Goal: Browse casually: Explore the website without a specific task or goal

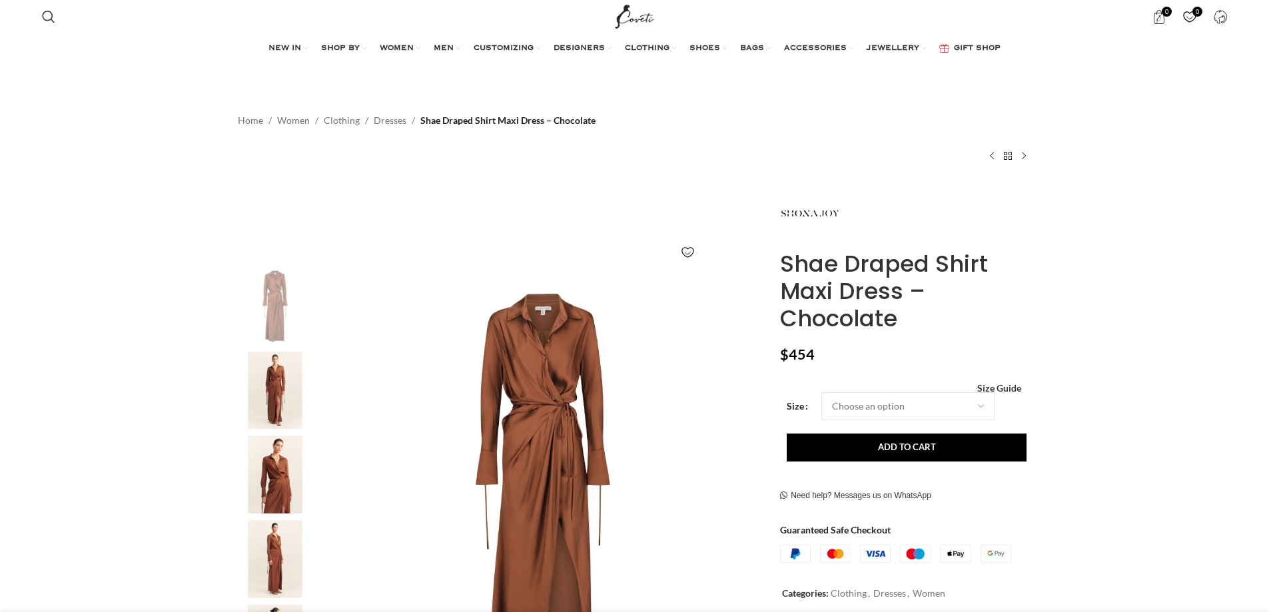
click at [550, 396] on img at bounding box center [543, 488] width 442 height 442
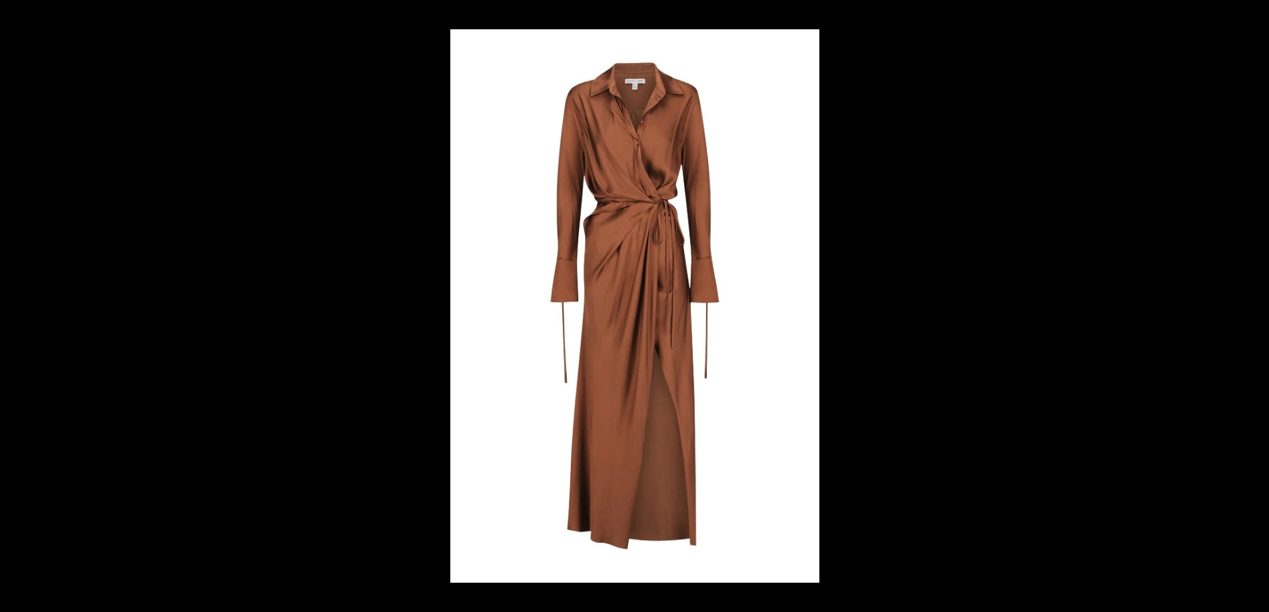
scroll to position [0, 141]
click at [664, 251] on img at bounding box center [634, 306] width 369 height 554
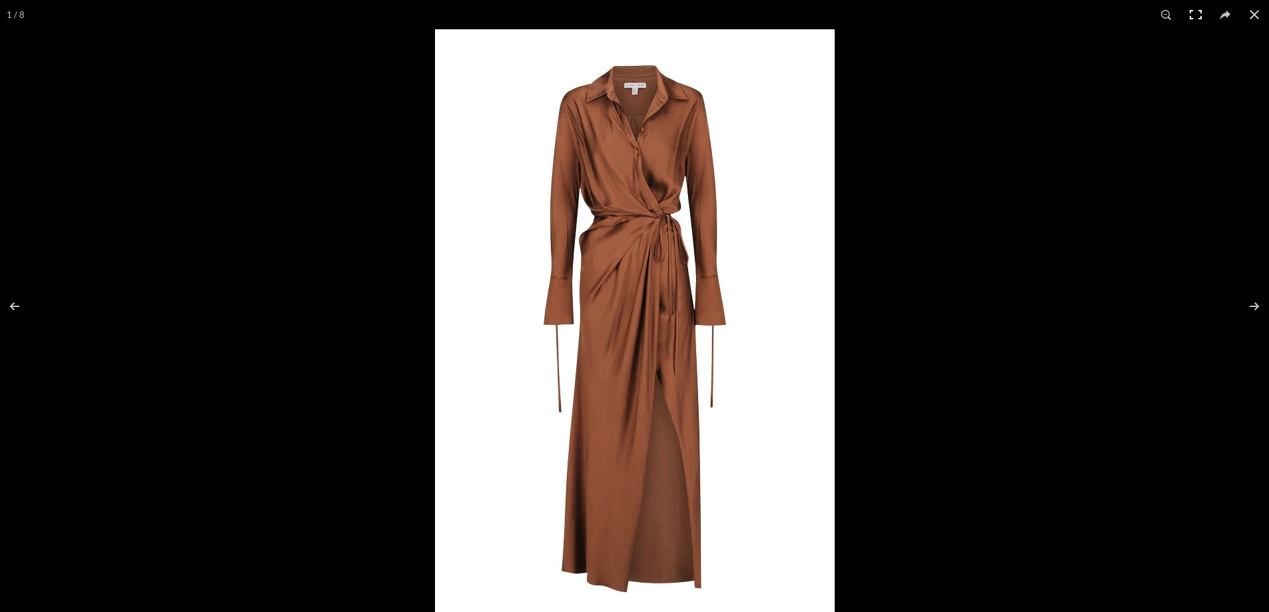
click at [1189, 15] on button at bounding box center [1195, 14] width 29 height 29
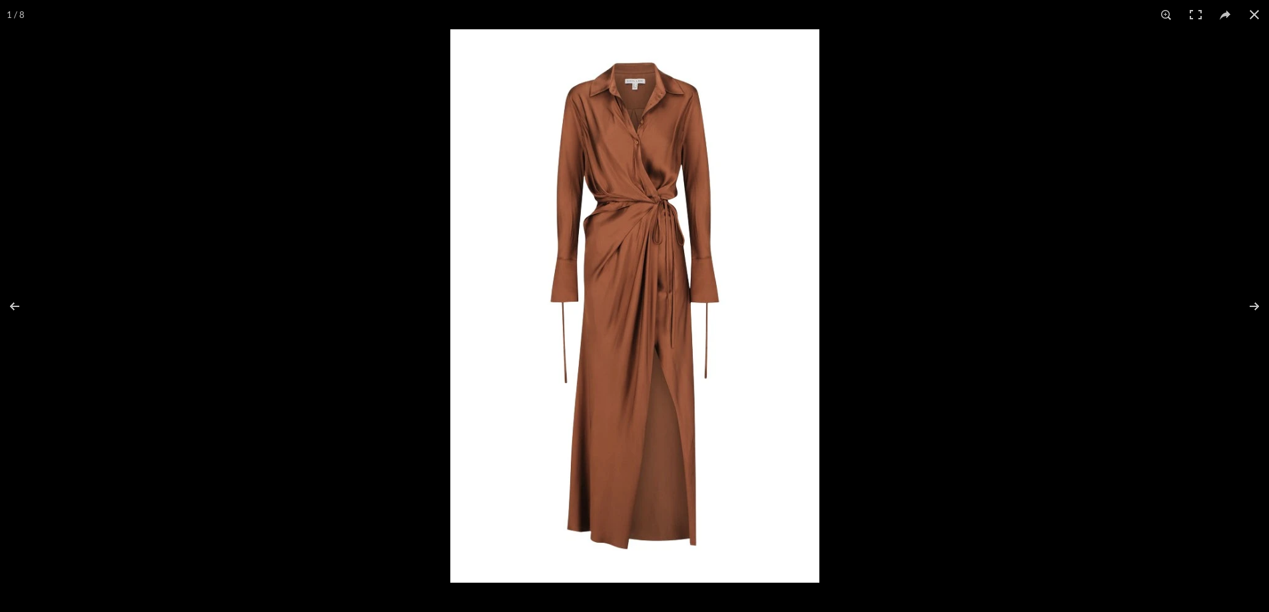
scroll to position [0, 280]
click at [1256, 316] on button at bounding box center [1246, 306] width 47 height 67
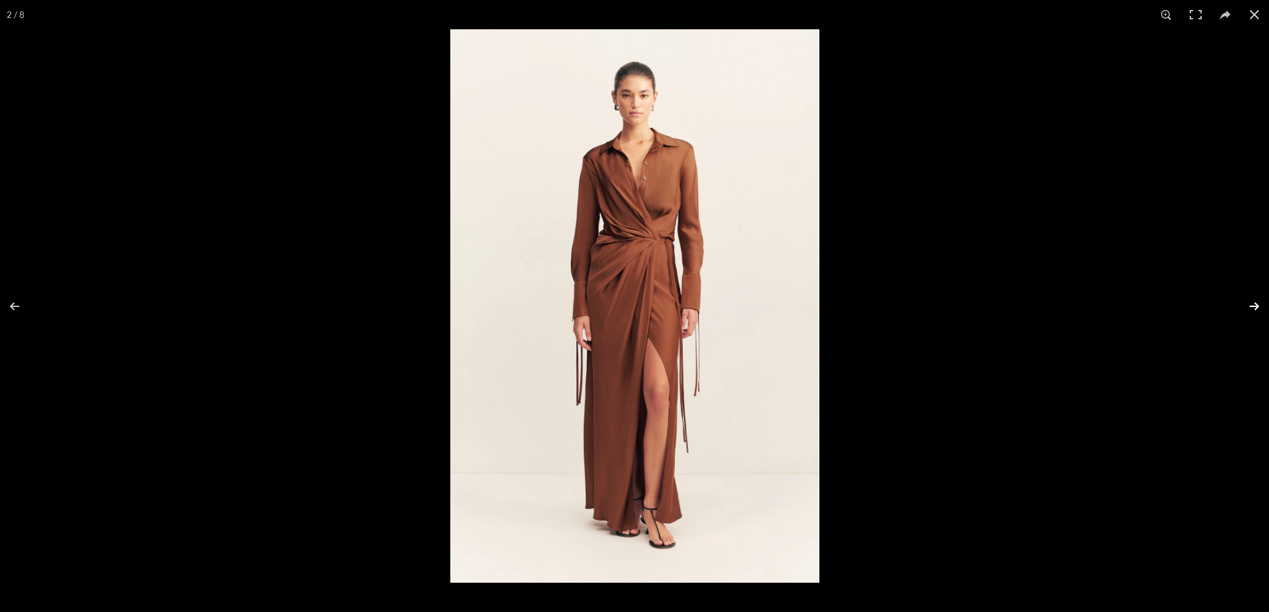
click at [1256, 316] on button at bounding box center [1246, 306] width 47 height 67
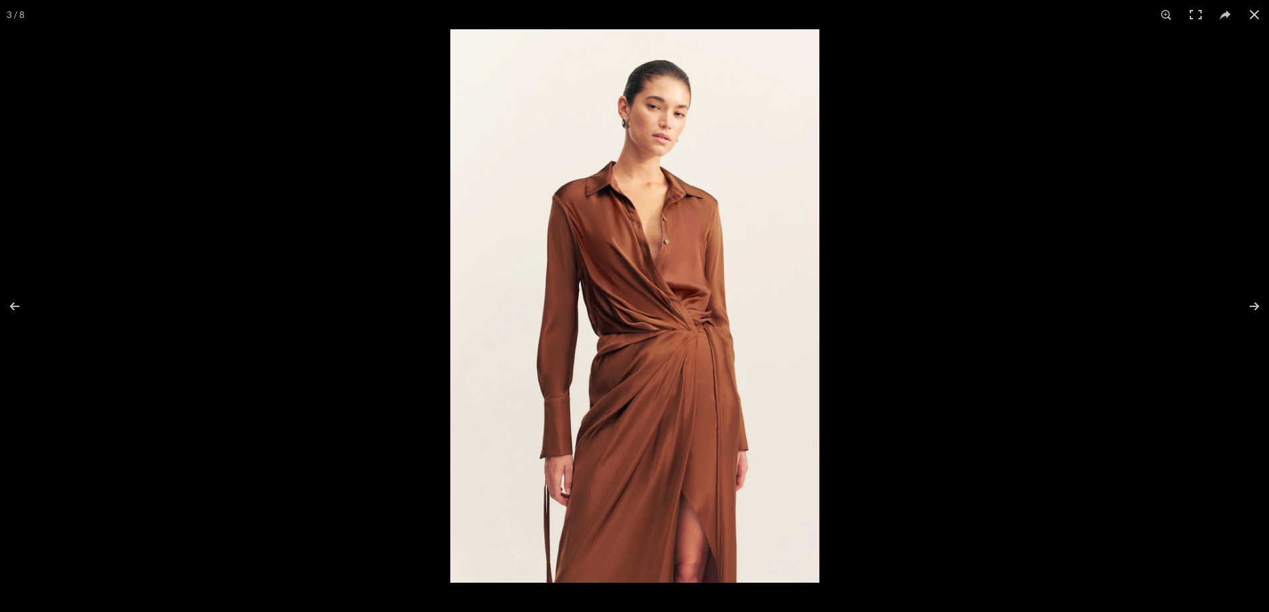
scroll to position [0, 561]
click at [1255, 304] on button at bounding box center [1246, 306] width 47 height 67
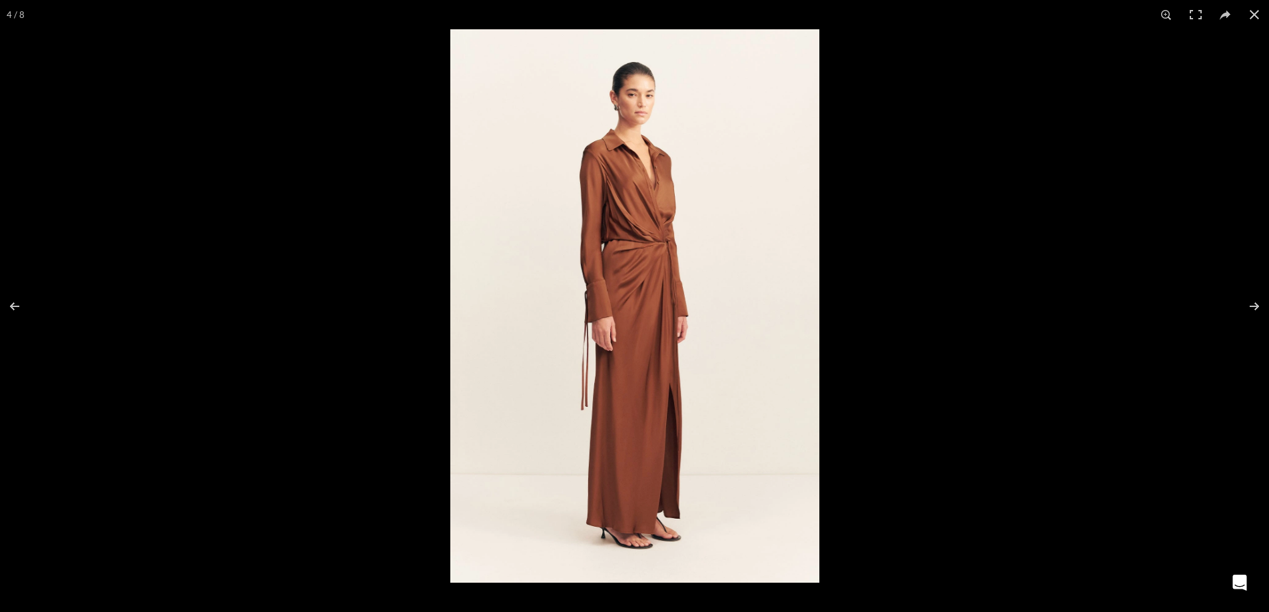
click at [613, 227] on img at bounding box center [634, 306] width 369 height 554
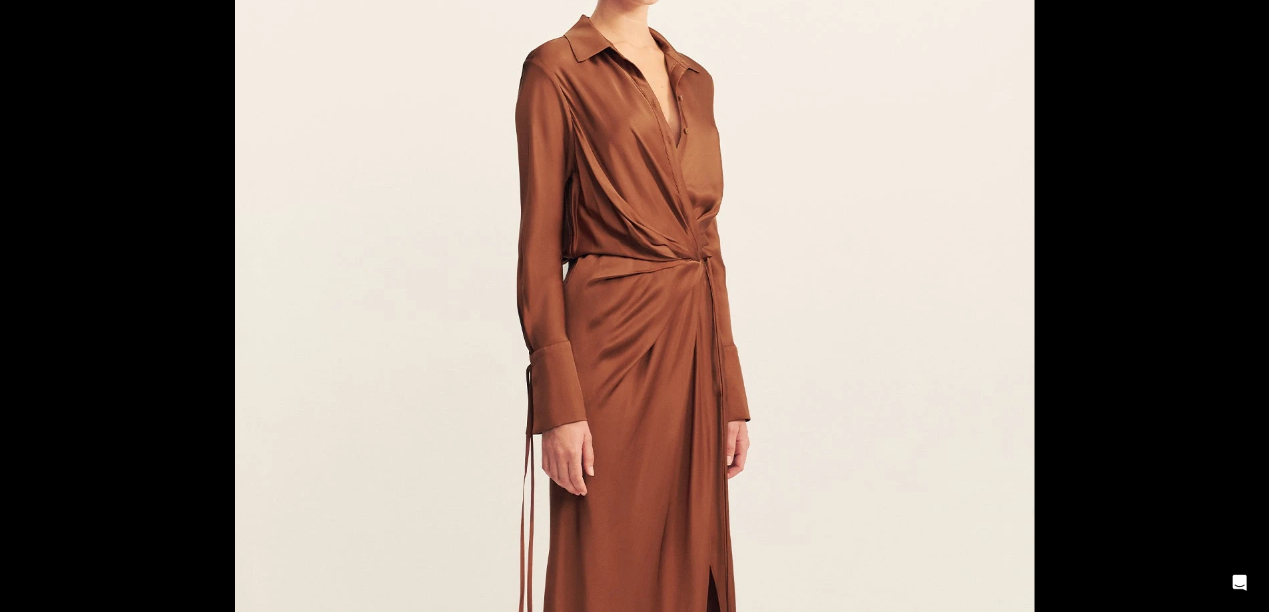
scroll to position [0, 841]
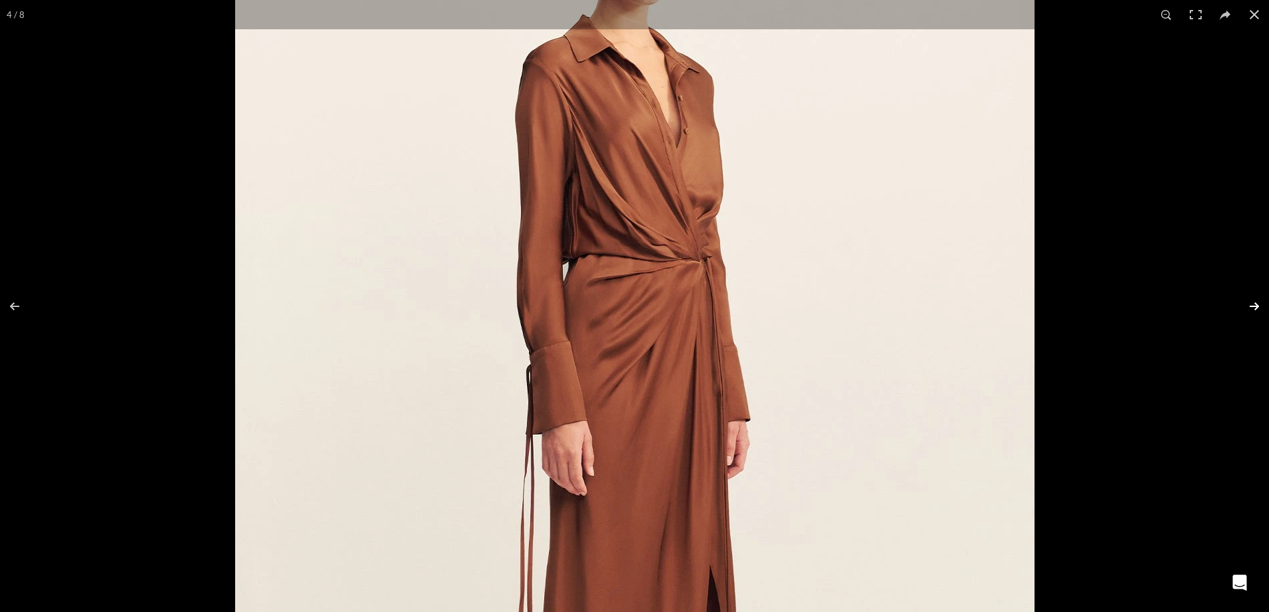
click at [1256, 303] on button at bounding box center [1246, 306] width 47 height 67
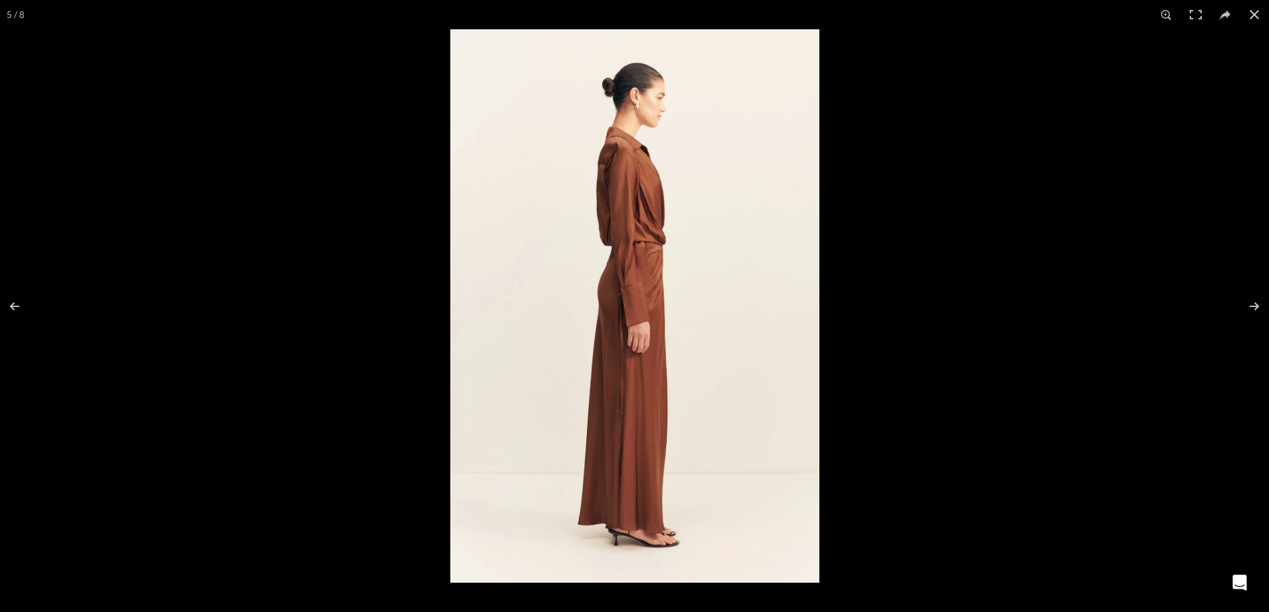
click at [653, 247] on img at bounding box center [634, 306] width 369 height 554
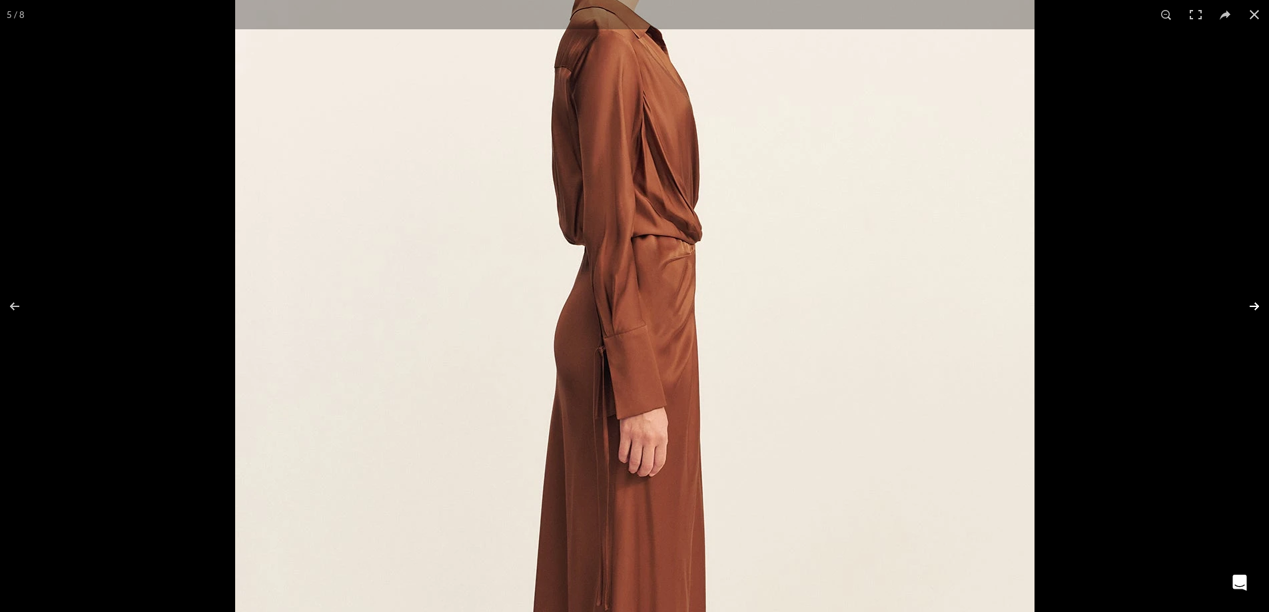
scroll to position [0, 982]
click at [1255, 303] on button at bounding box center [1246, 306] width 47 height 67
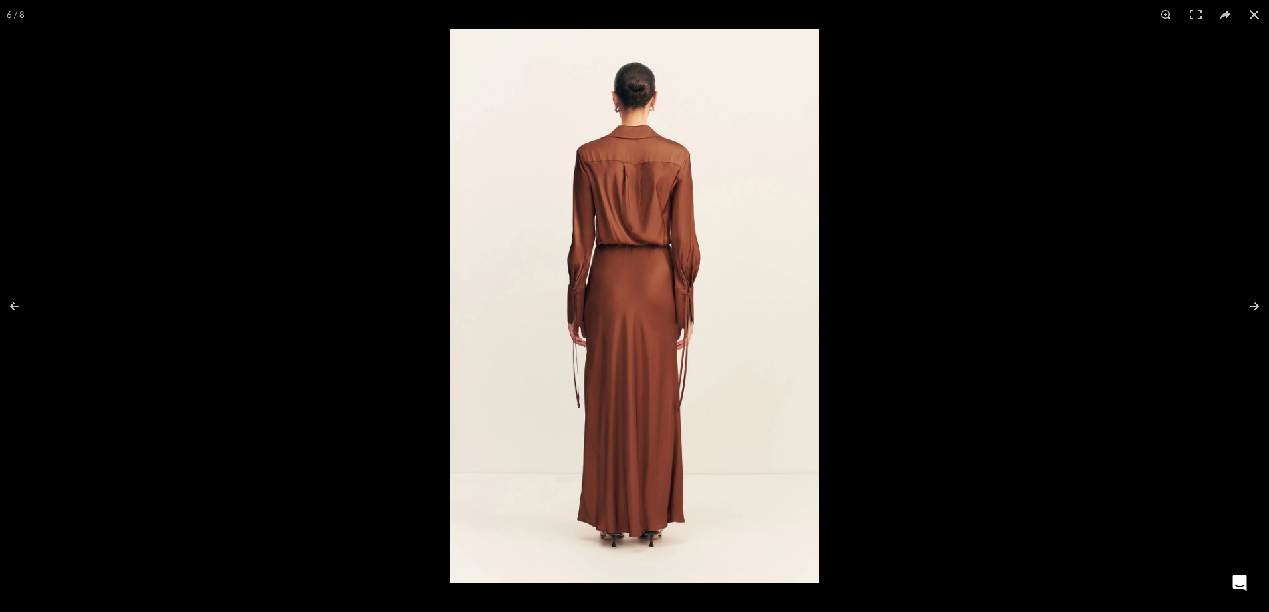
click at [682, 276] on img at bounding box center [634, 306] width 369 height 554
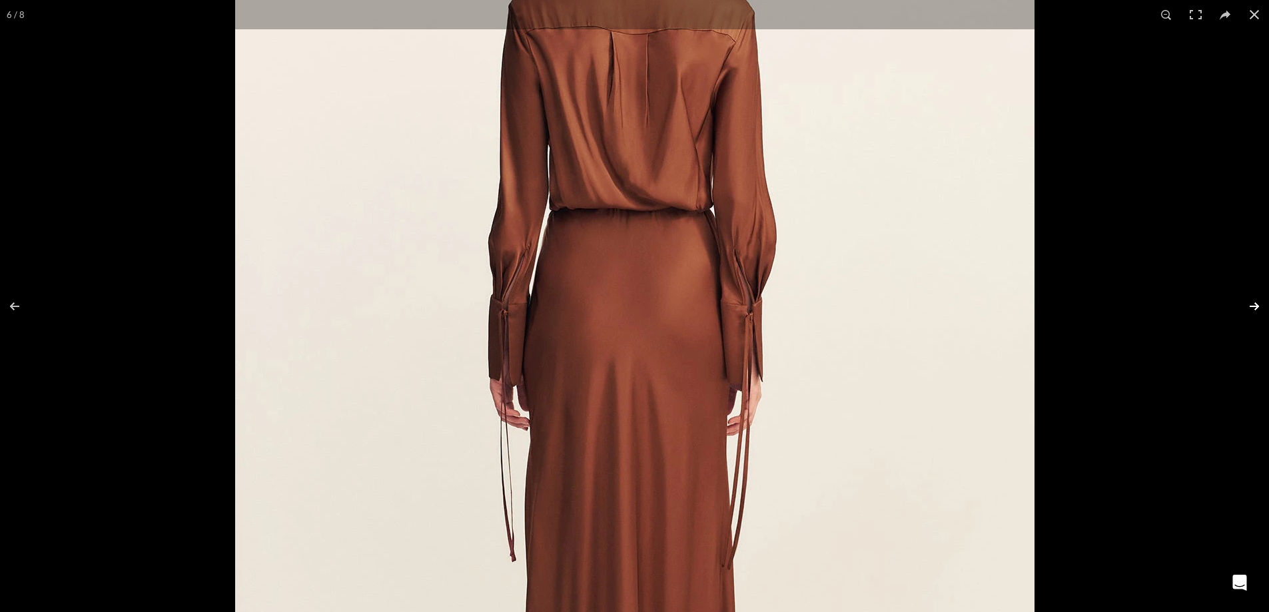
scroll to position [0, 1122]
click at [1250, 304] on button at bounding box center [1246, 306] width 47 height 67
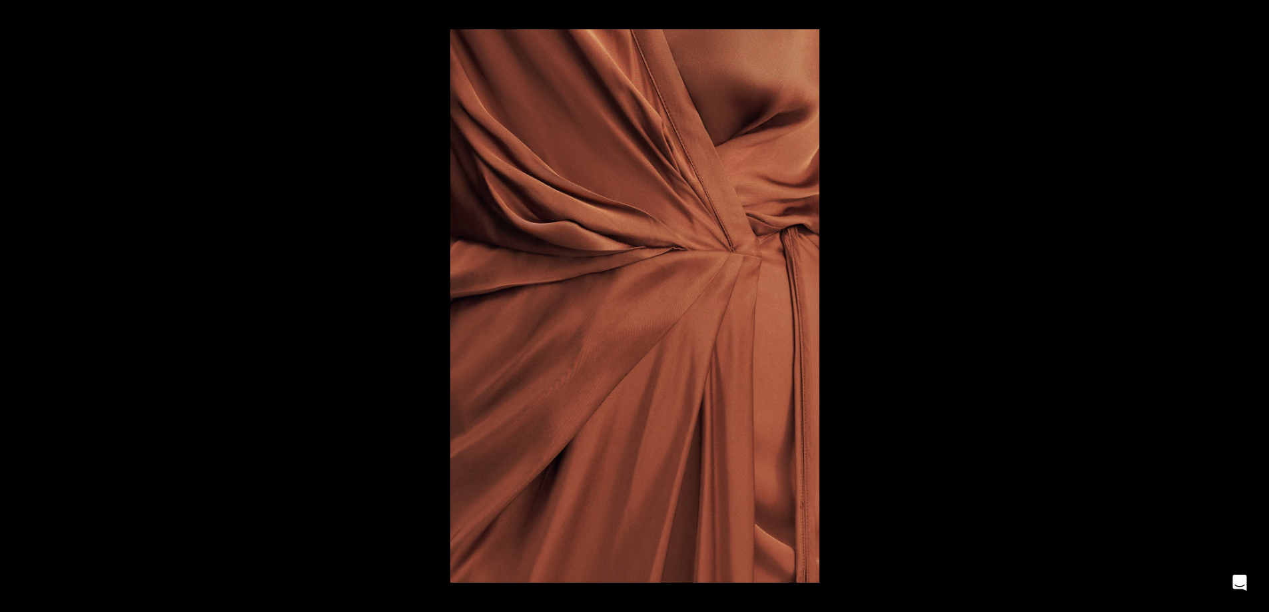
scroll to position [0, 1543]
click at [1256, 306] on button at bounding box center [1246, 306] width 47 height 67
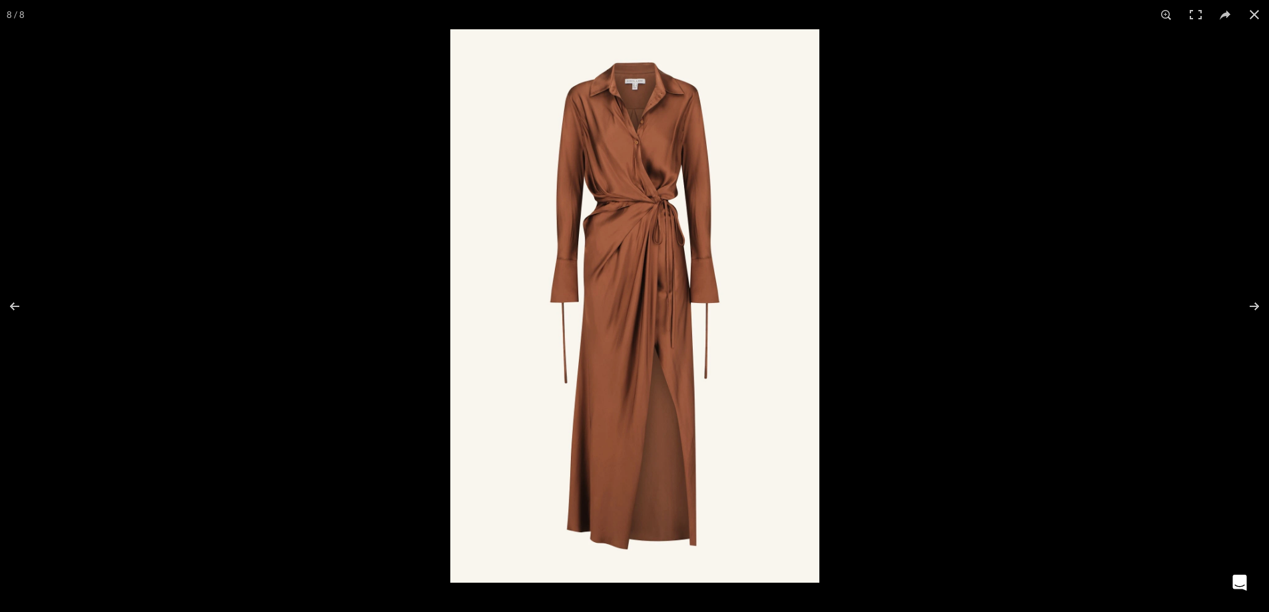
click at [663, 206] on img at bounding box center [634, 306] width 369 height 554
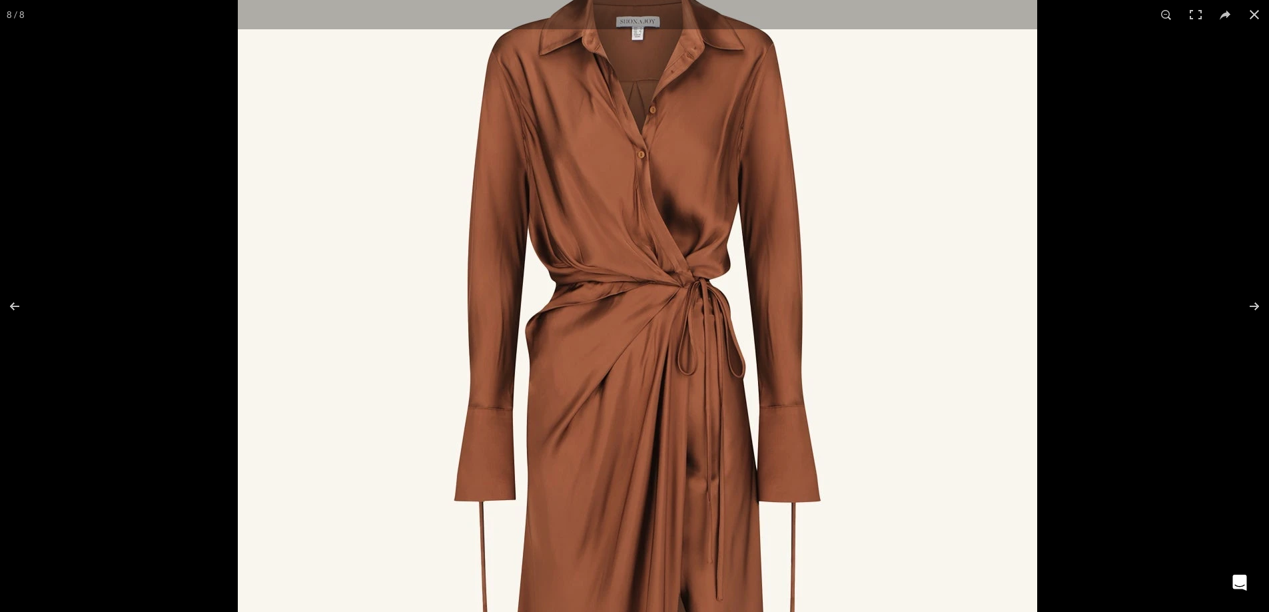
drag, startPoint x: 767, startPoint y: 274, endPoint x: 772, endPoint y: 322, distance: 48.3
click at [772, 322] on img at bounding box center [637, 508] width 799 height 1199
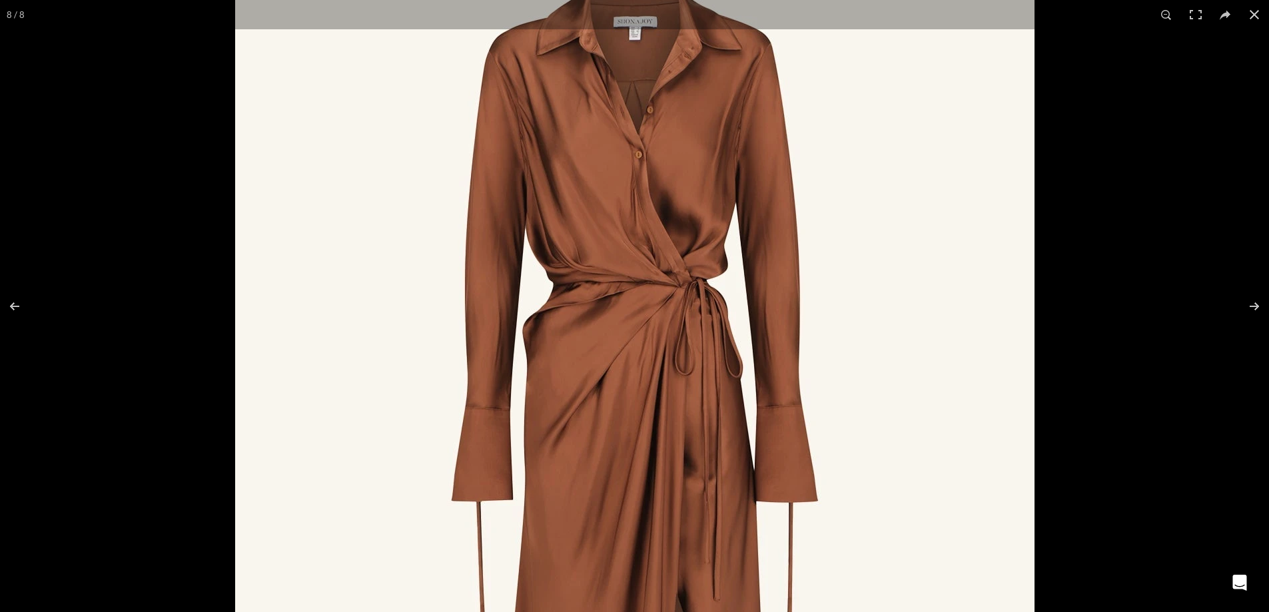
scroll to position [0, 1683]
click at [1252, 309] on button at bounding box center [1246, 306] width 47 height 67
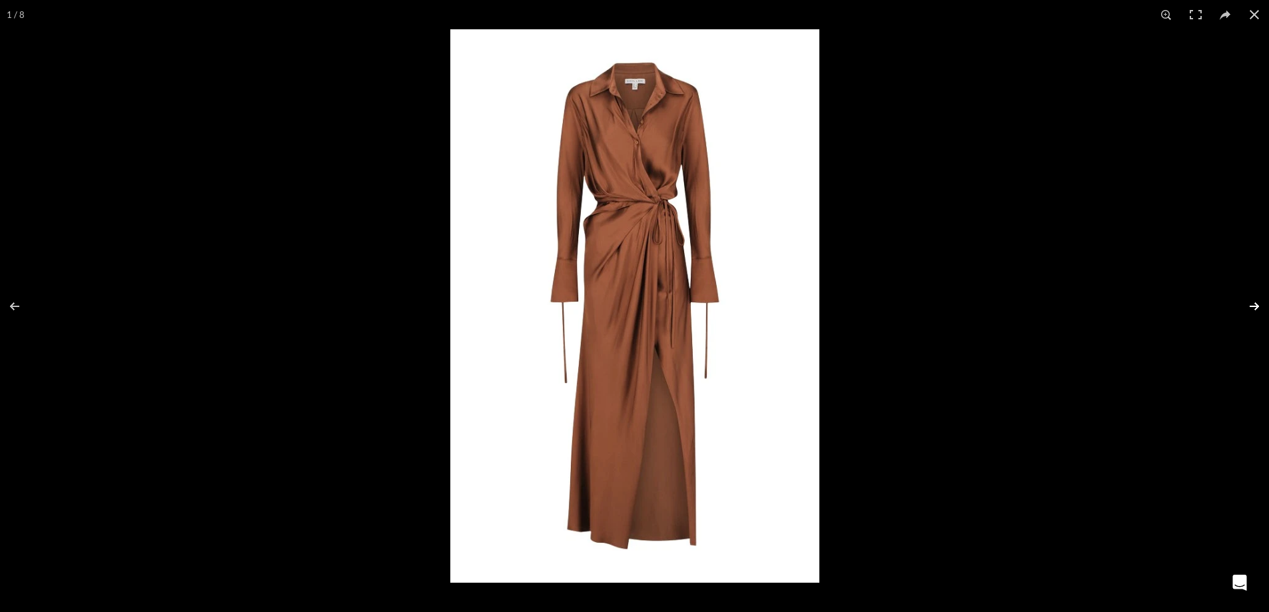
click at [1252, 309] on button at bounding box center [1246, 306] width 47 height 67
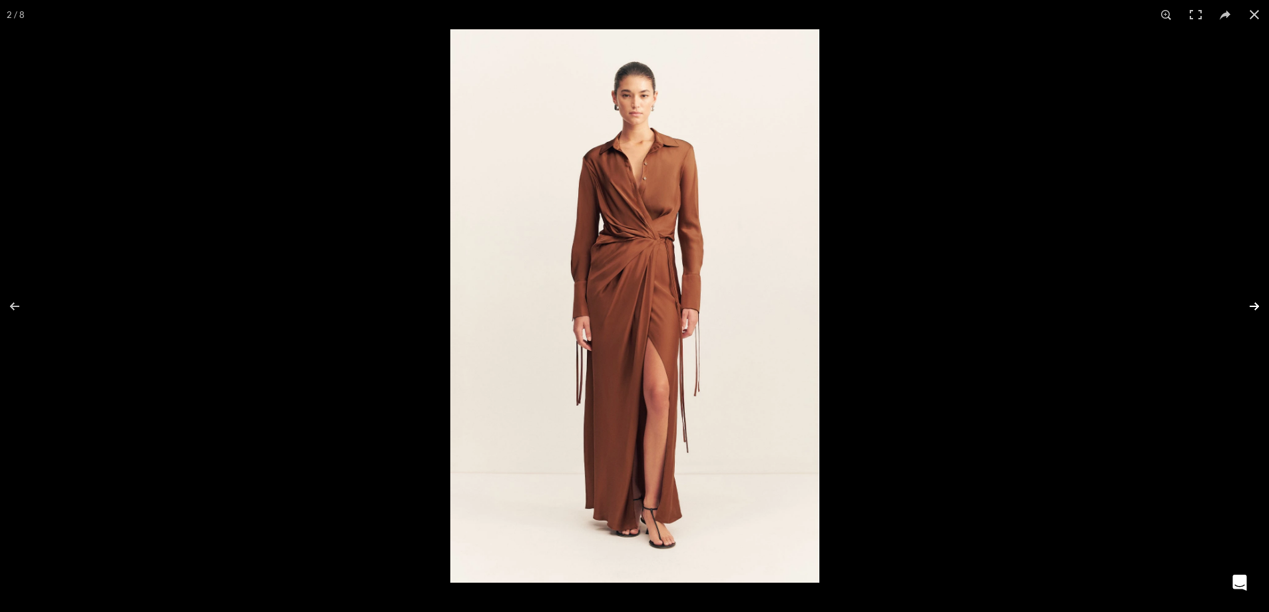
click at [1252, 309] on button at bounding box center [1246, 306] width 47 height 67
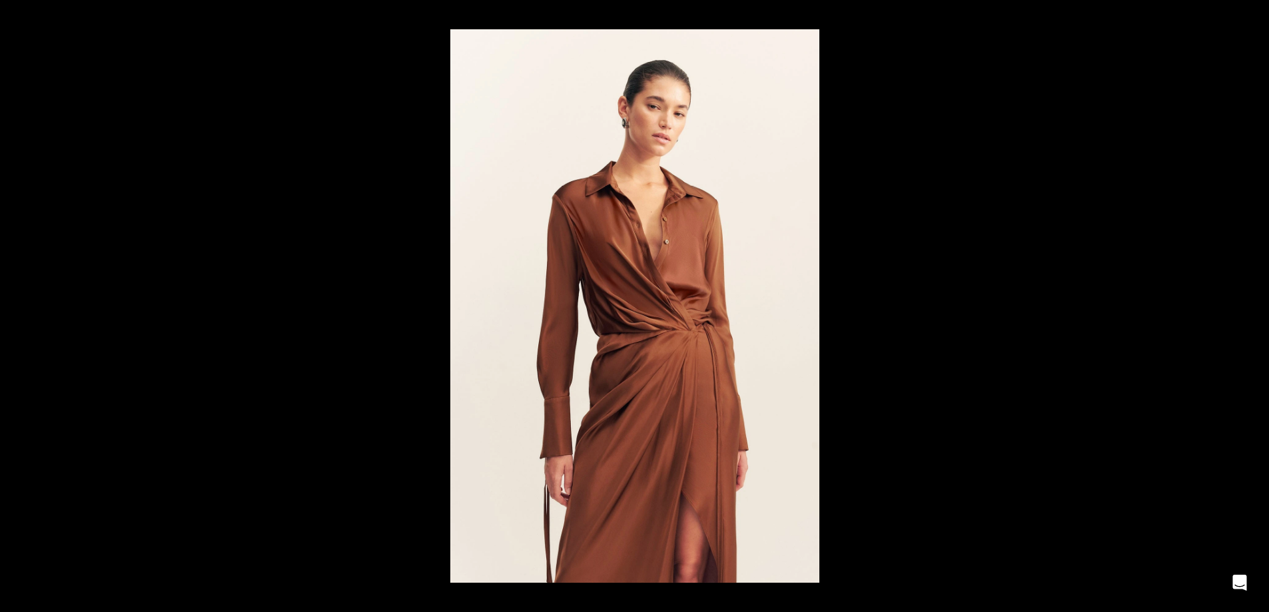
scroll to position [0, 2244]
click at [708, 342] on img at bounding box center [634, 306] width 369 height 554
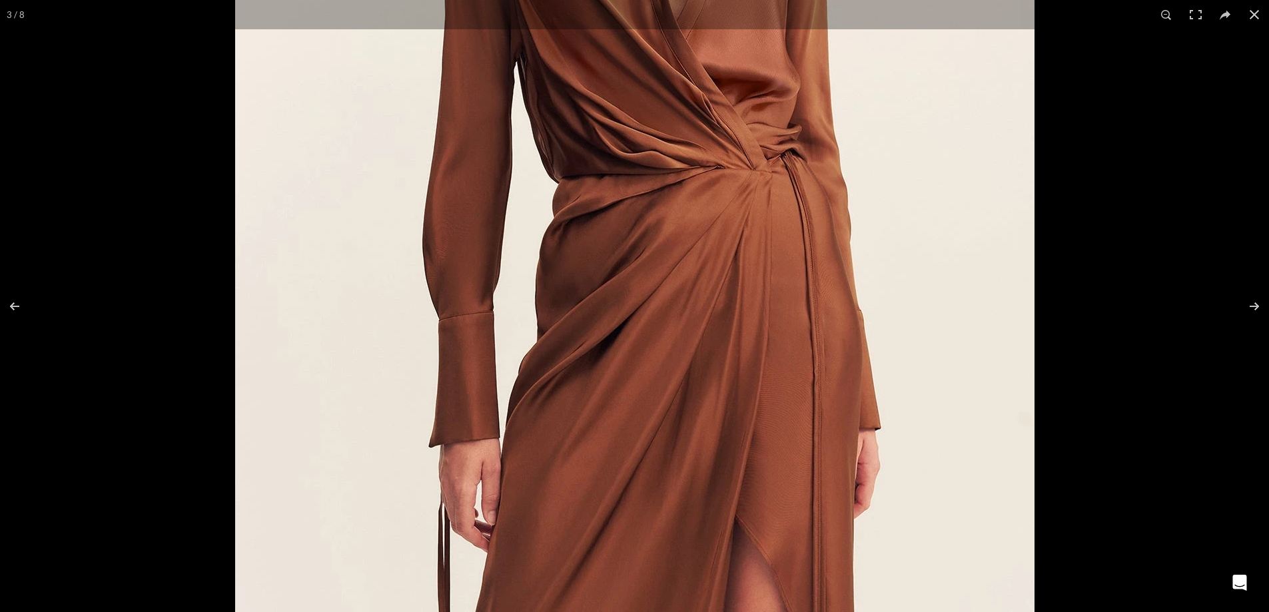
scroll to position [0, 1963]
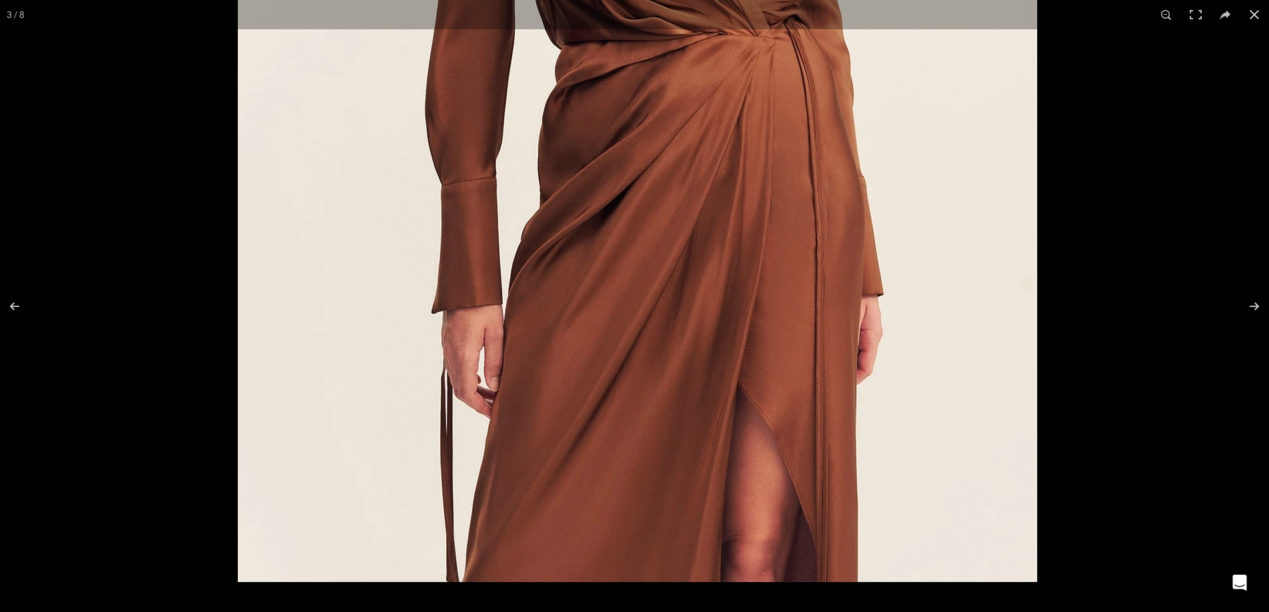
drag, startPoint x: 800, startPoint y: 289, endPoint x: 783, endPoint y: 123, distance: 166.7
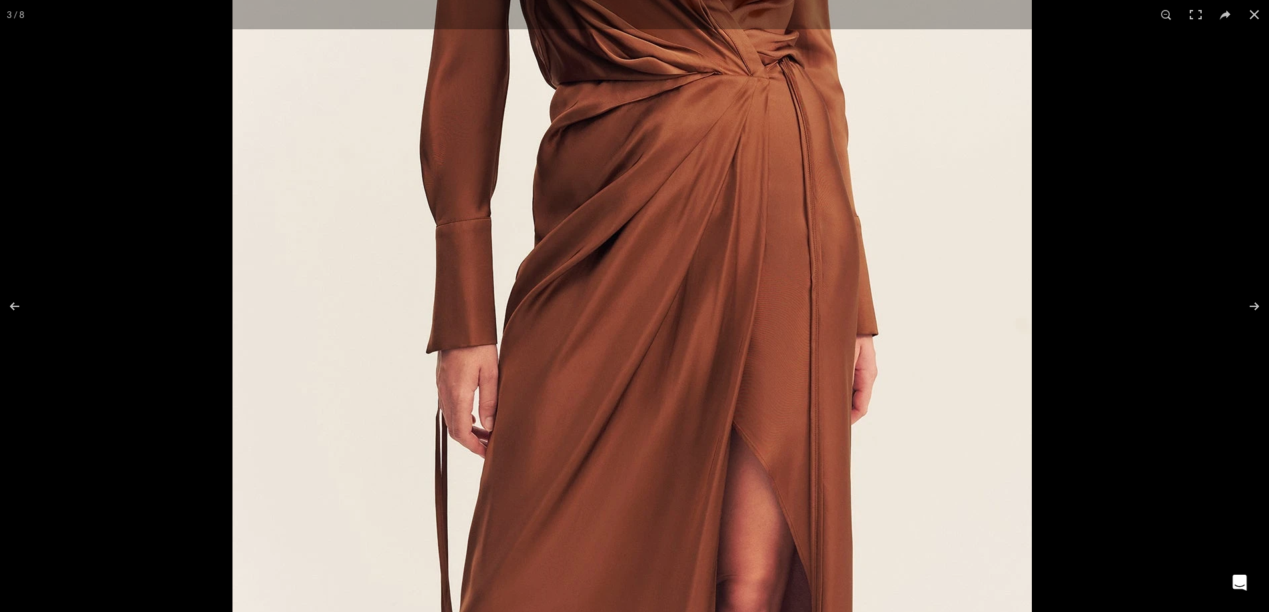
drag, startPoint x: 795, startPoint y: 133, endPoint x: 775, endPoint y: 241, distance: 109.0
click at [775, 241] on img at bounding box center [632, 22] width 799 height 1199
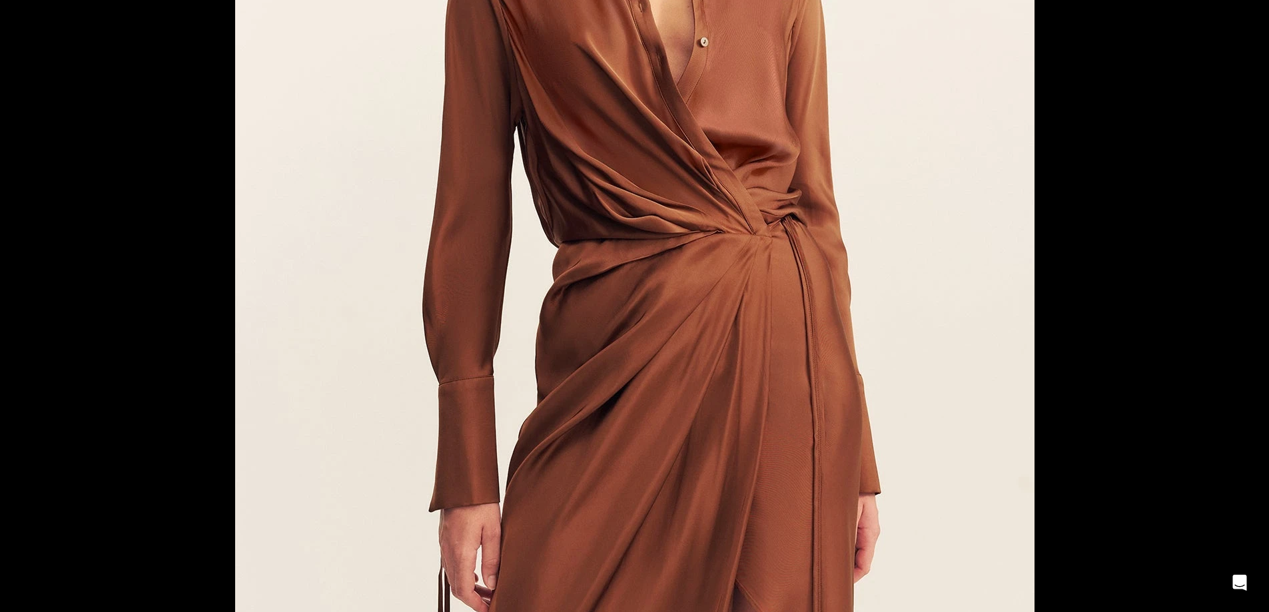
scroll to position [0, 2244]
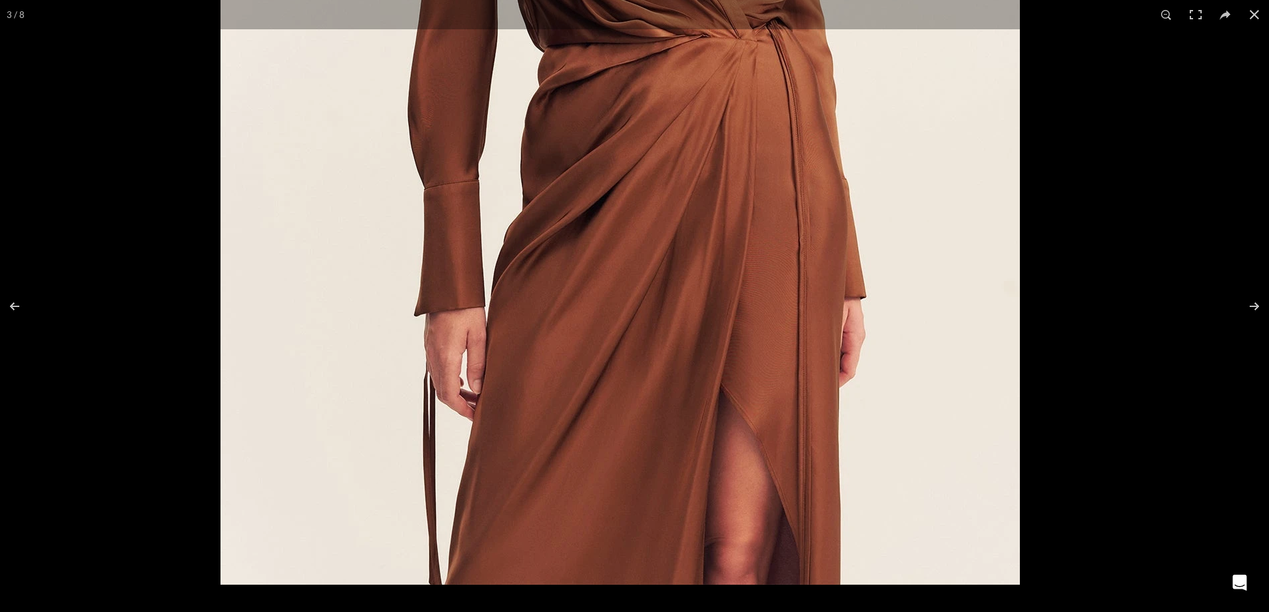
drag, startPoint x: 831, startPoint y: 342, endPoint x: 570, endPoint y: 348, distance: 260.6
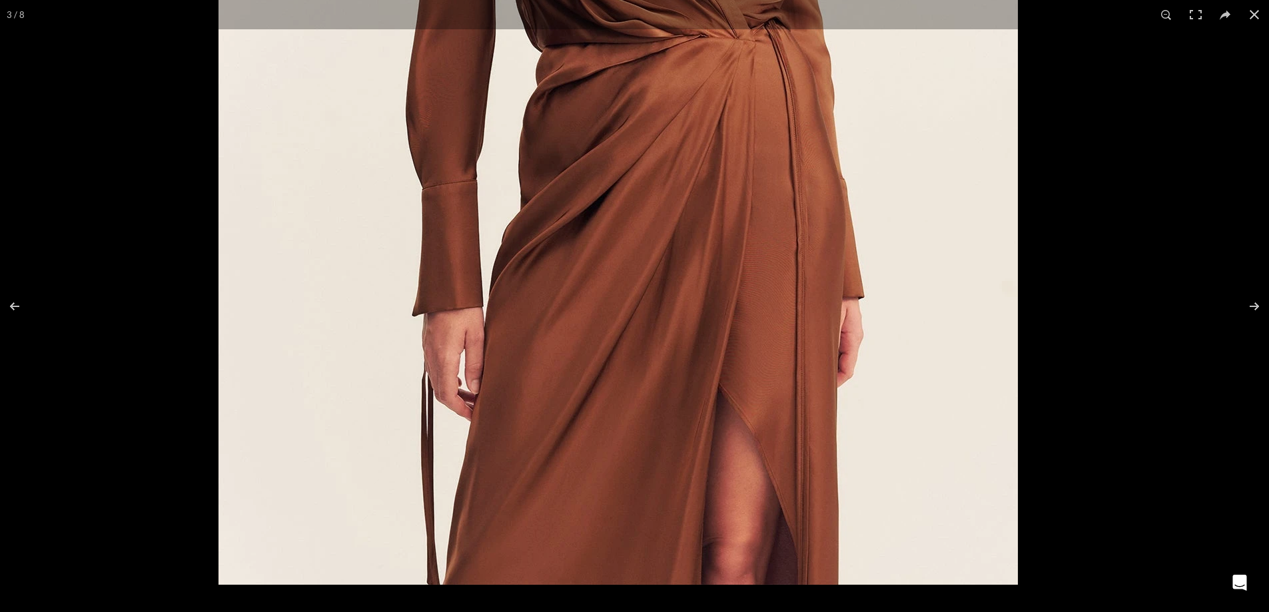
drag, startPoint x: 892, startPoint y: 320, endPoint x: 347, endPoint y: 328, distance: 545.0
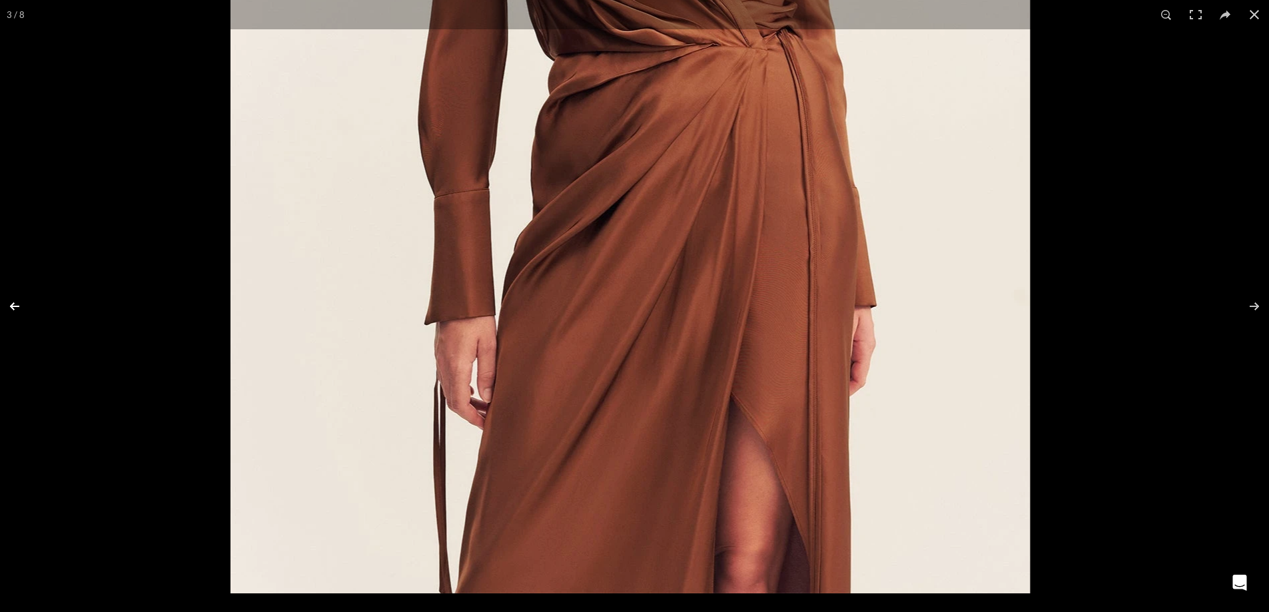
drag, startPoint x: 246, startPoint y: 306, endPoint x: 0, endPoint y: 304, distance: 245.8
click at [0, 304] on div "3 / 8" at bounding box center [634, 306] width 1269 height 612
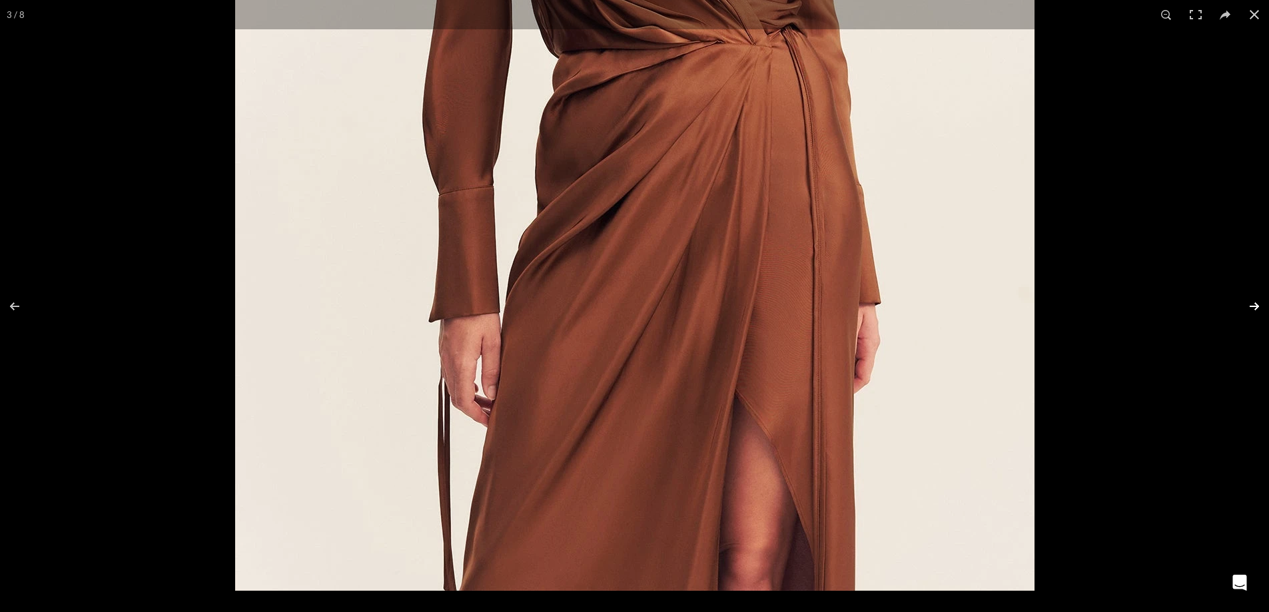
click at [1256, 308] on button at bounding box center [1246, 306] width 47 height 67
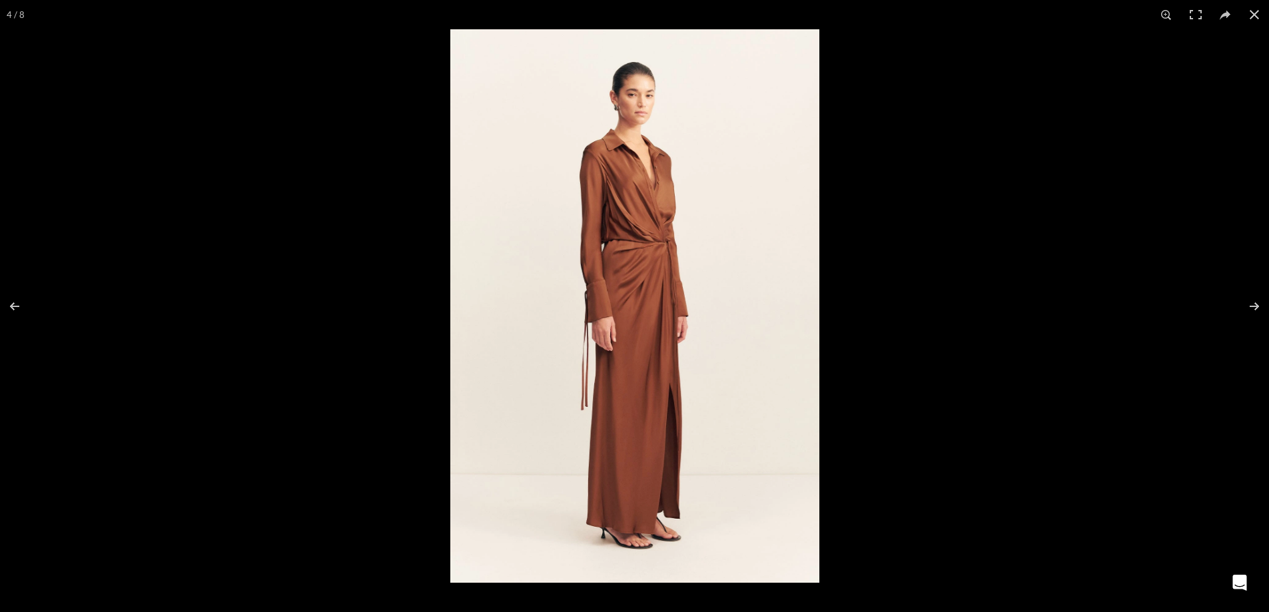
click at [658, 295] on img at bounding box center [634, 306] width 369 height 554
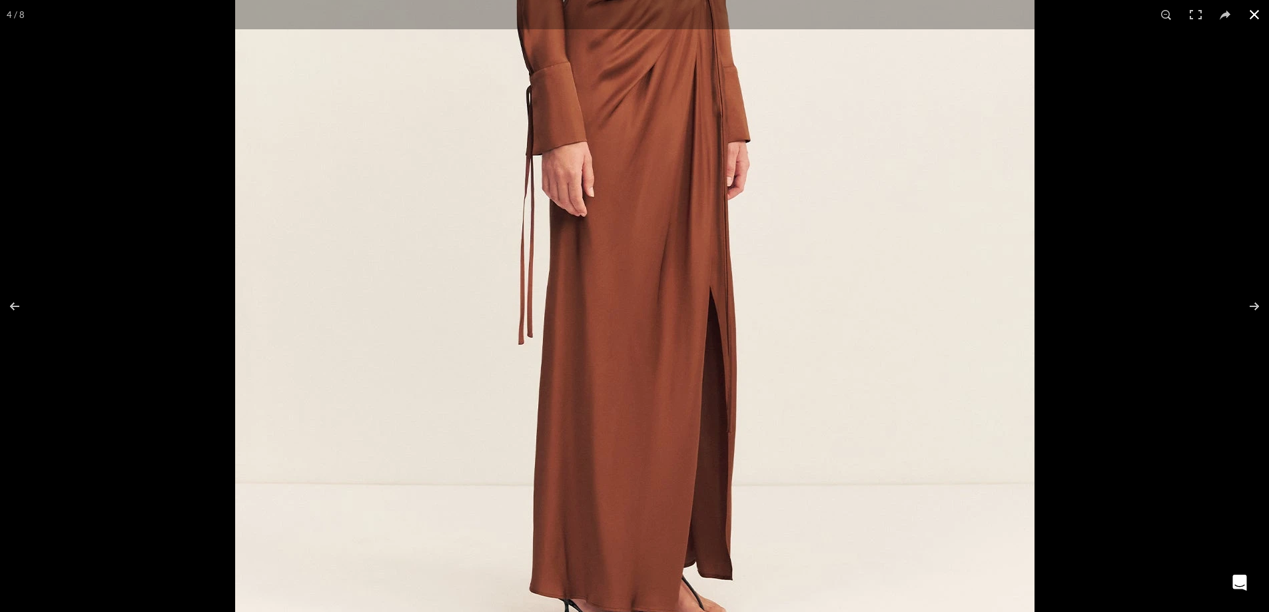
scroll to position [0, 141]
click at [1243, 303] on button at bounding box center [1246, 306] width 47 height 67
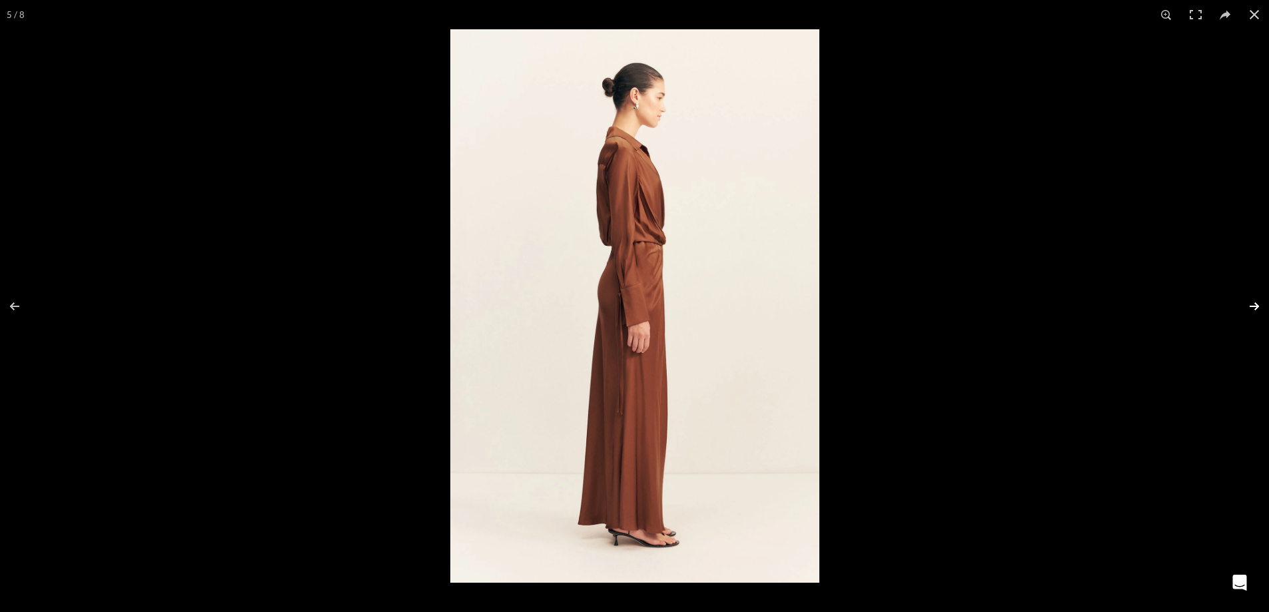
click at [1243, 303] on button at bounding box center [1246, 306] width 47 height 67
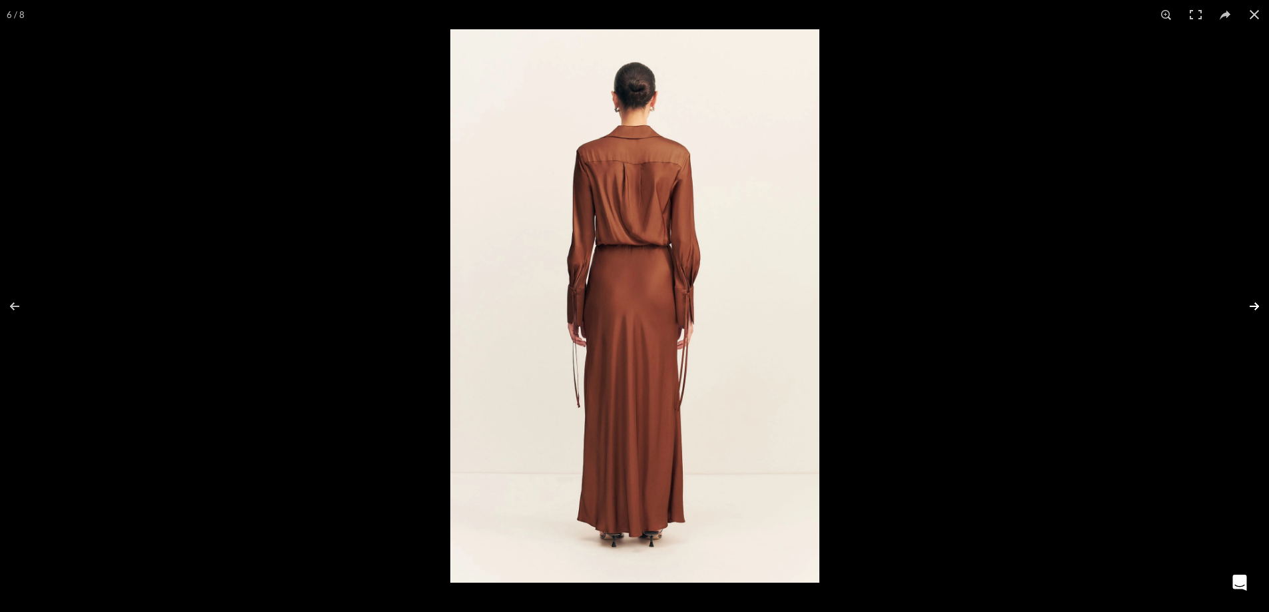
click at [1243, 303] on button at bounding box center [1246, 306] width 47 height 67
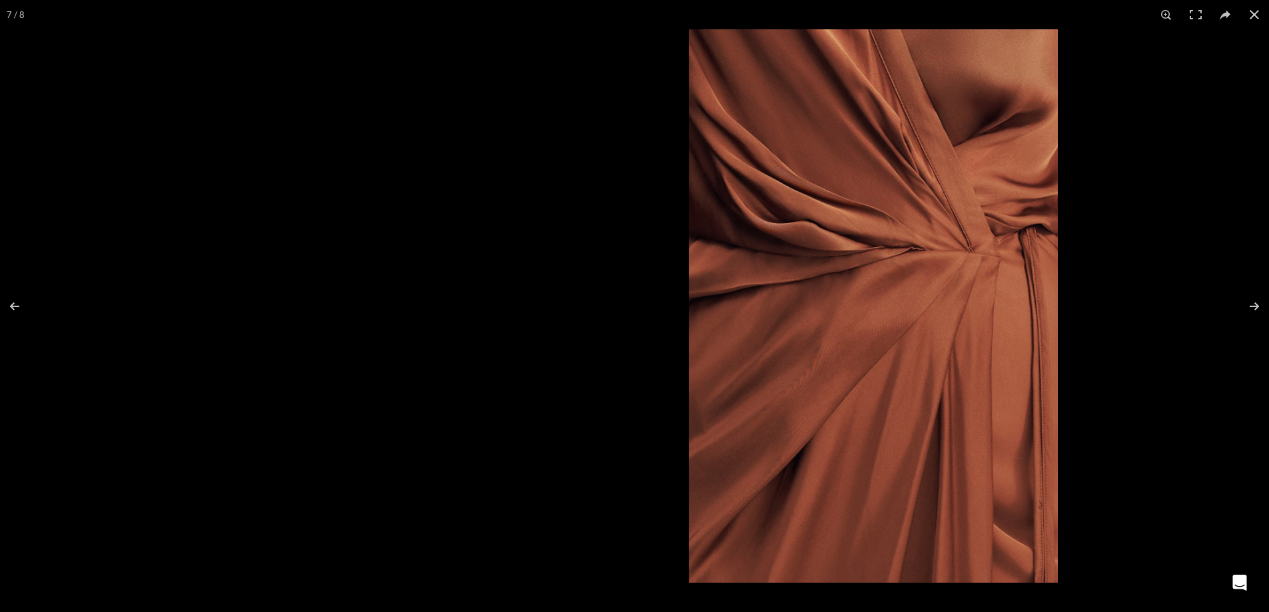
drag, startPoint x: 502, startPoint y: 305, endPoint x: 781, endPoint y: 307, distance: 279.2
click at [775, 306] on img at bounding box center [873, 306] width 369 height 554
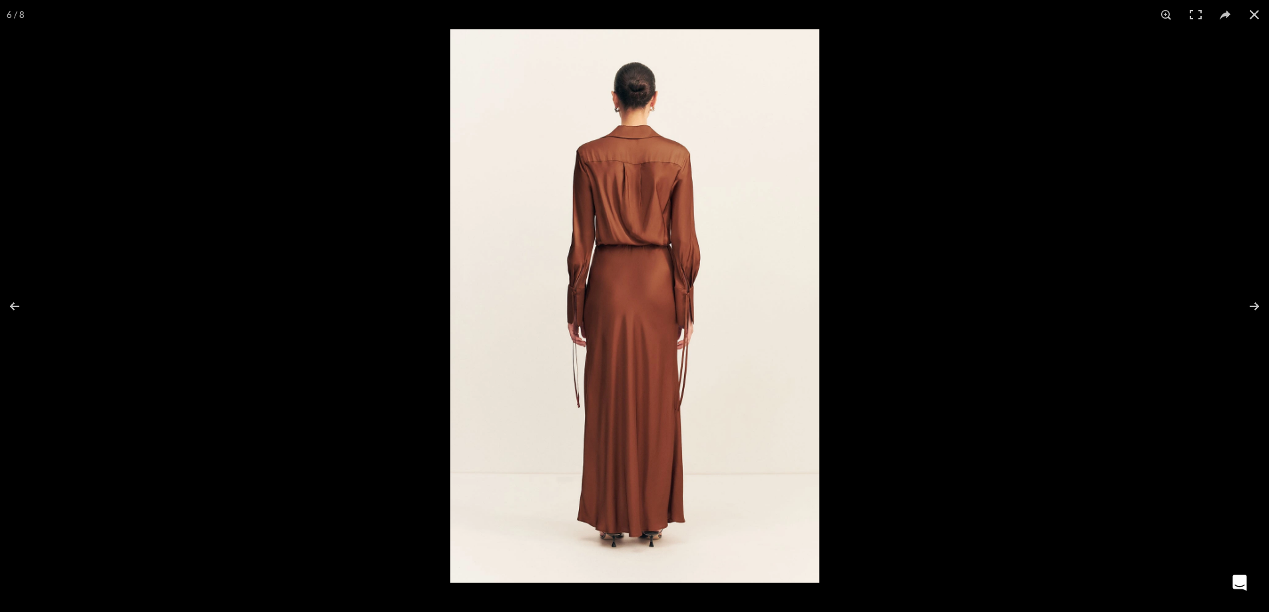
scroll to position [0, 280]
click at [667, 254] on img at bounding box center [634, 306] width 369 height 554
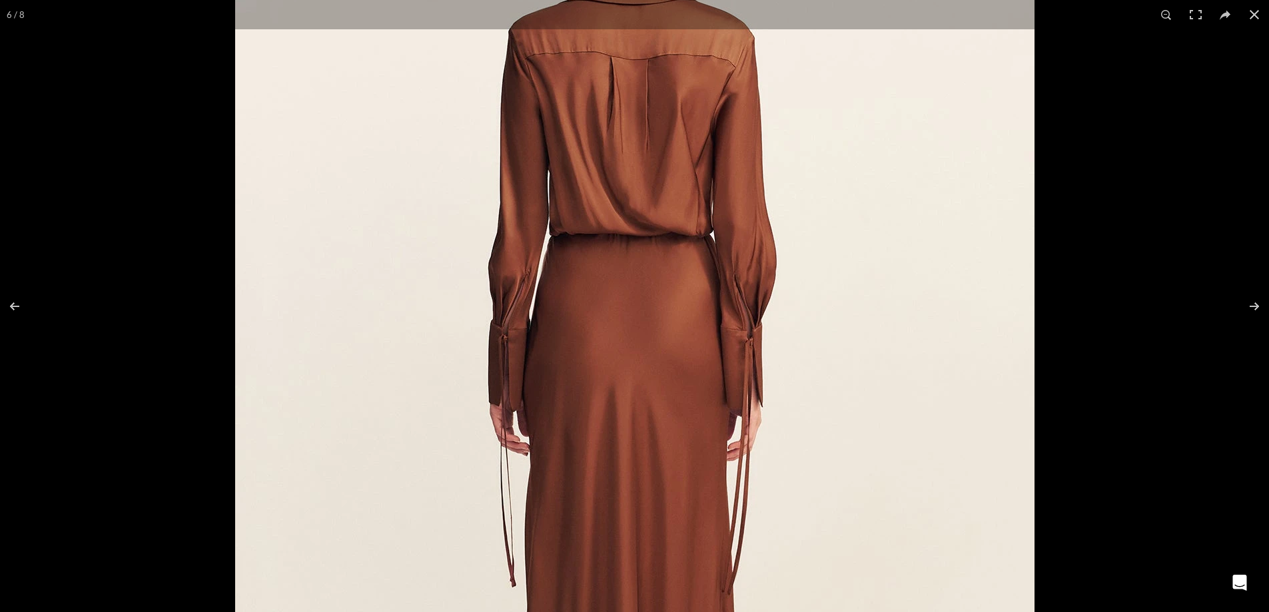
click at [706, 255] on img at bounding box center [634, 366] width 799 height 1199
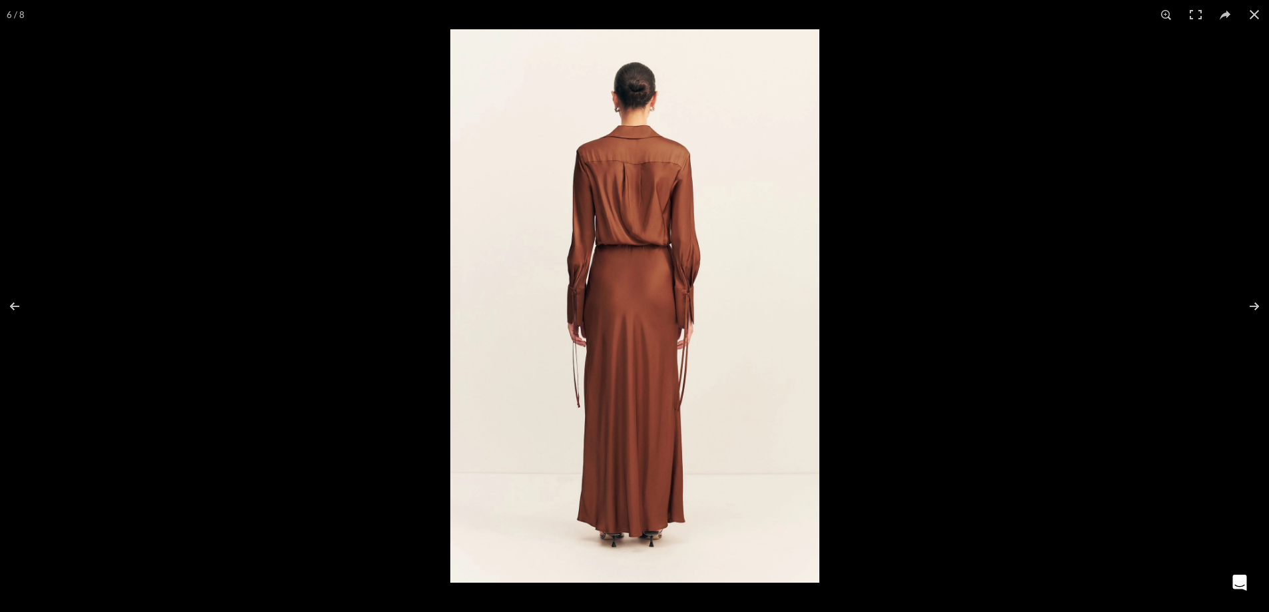
scroll to position [0, 421]
click at [740, 300] on img at bounding box center [634, 306] width 369 height 554
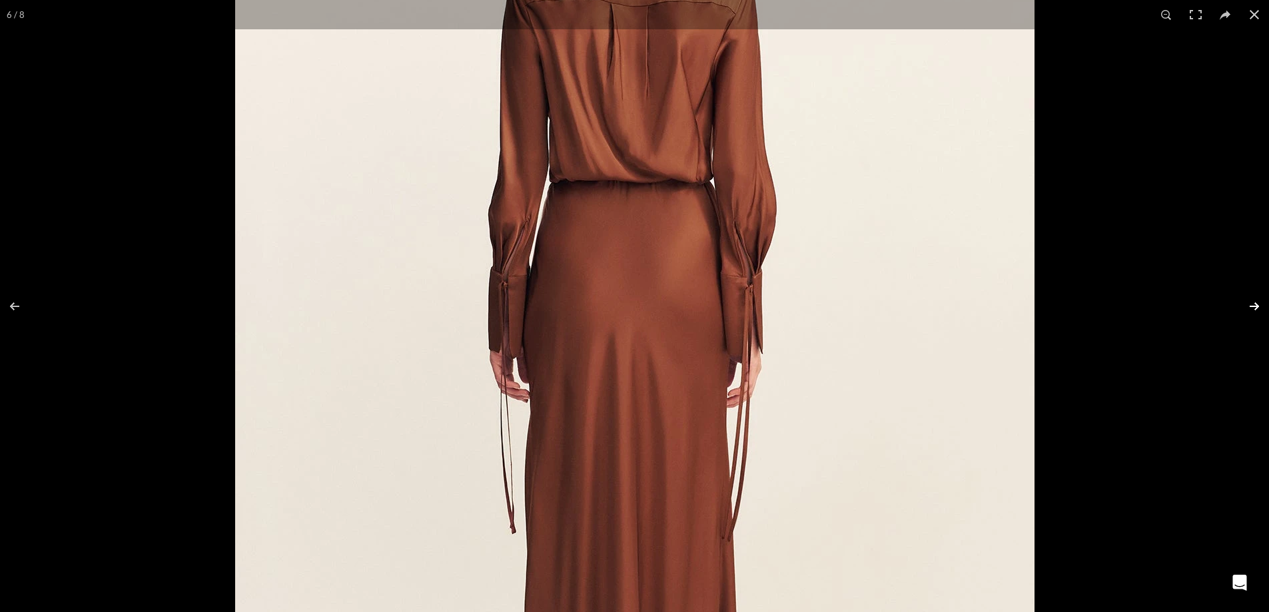
click at [1248, 309] on button at bounding box center [1246, 306] width 47 height 67
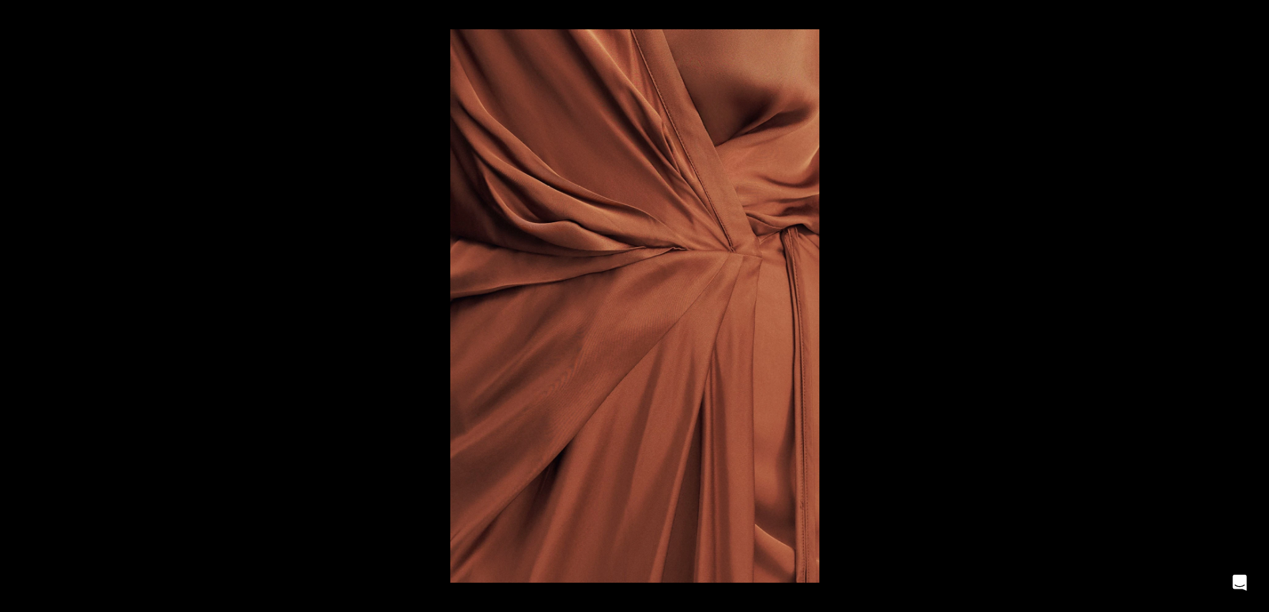
scroll to position [0, 841]
click at [1242, 302] on button at bounding box center [1246, 306] width 47 height 67
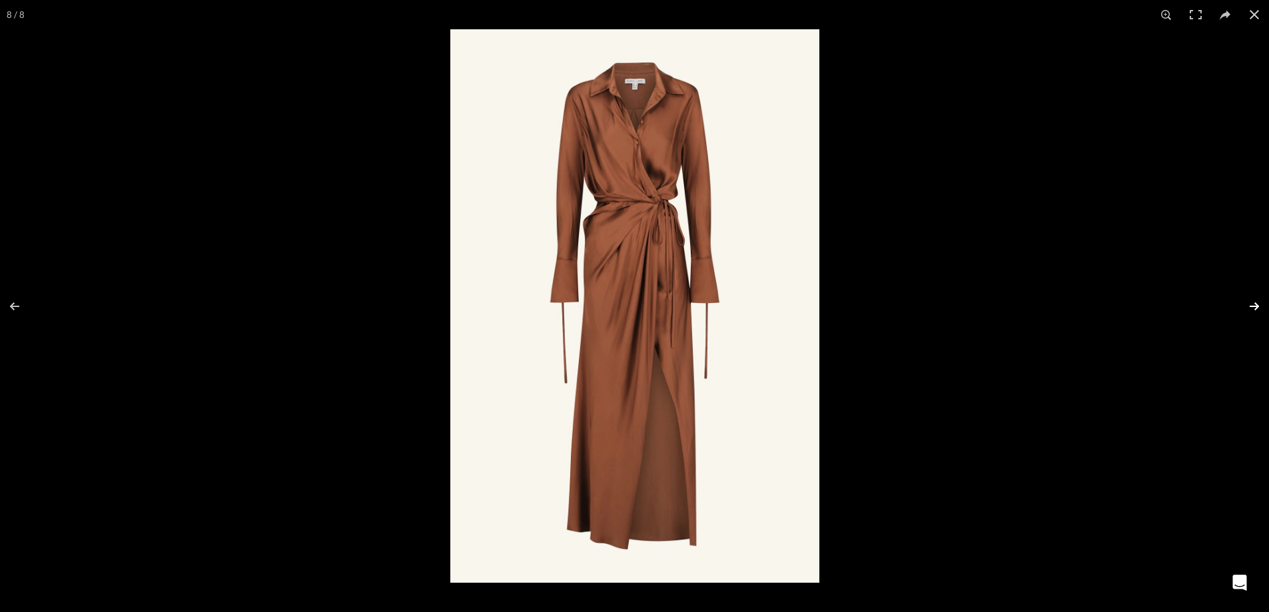
click at [1247, 304] on button at bounding box center [1246, 306] width 47 height 67
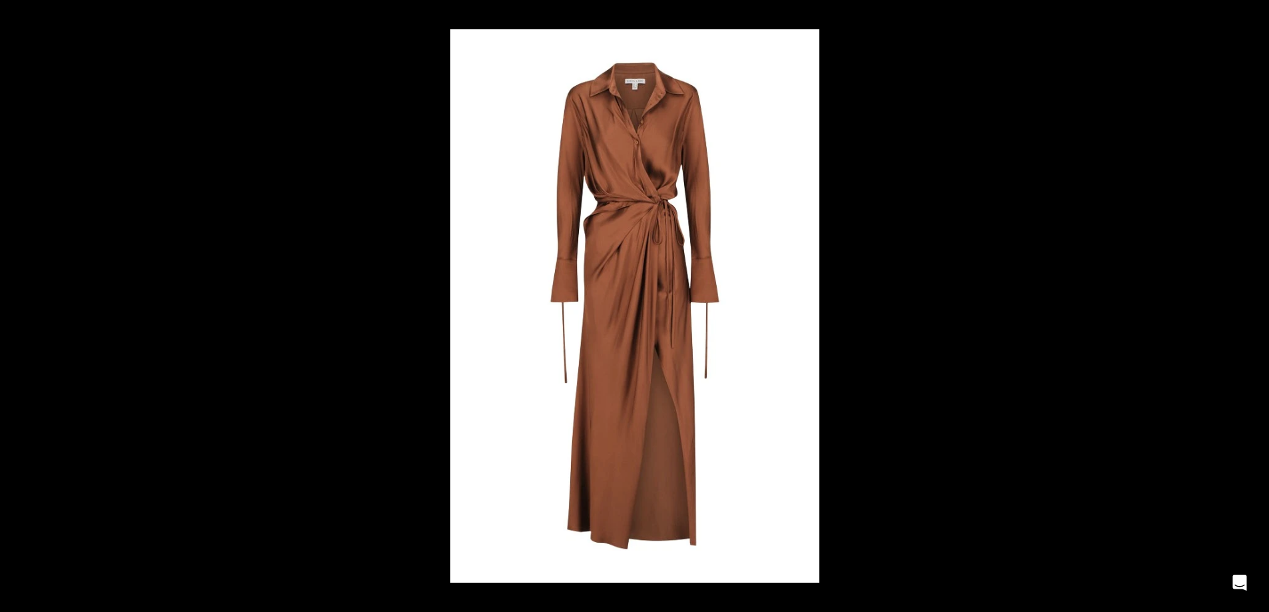
scroll to position [0, 1823]
click at [626, 220] on img at bounding box center [634, 306] width 369 height 554
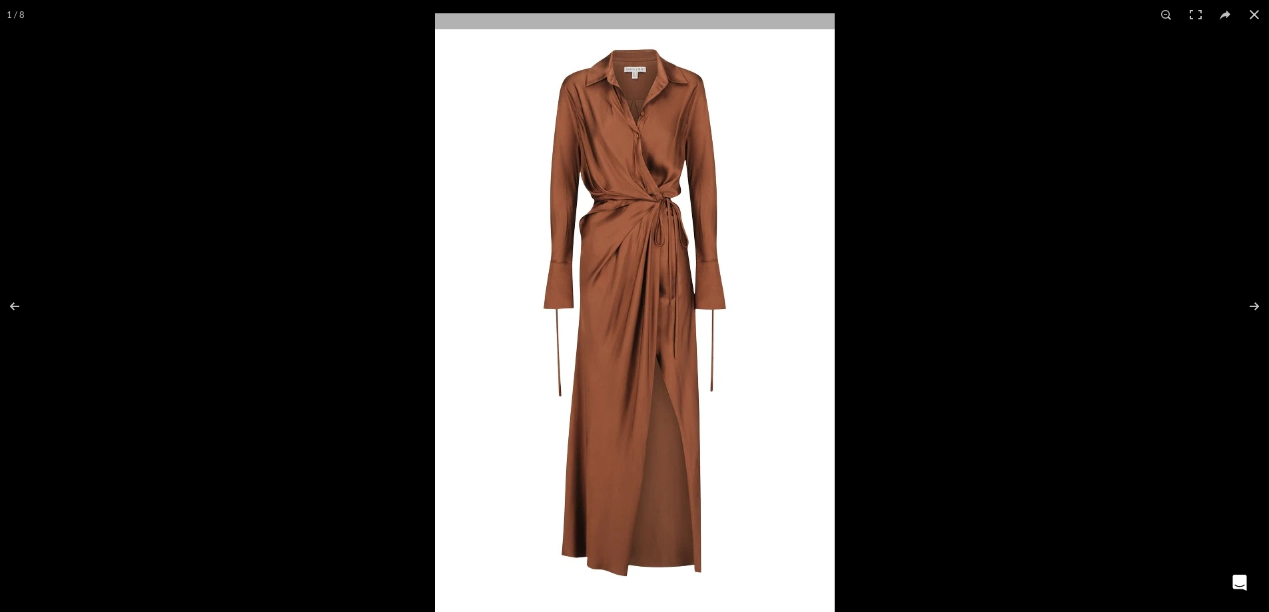
click at [626, 220] on img at bounding box center [635, 313] width 400 height 600
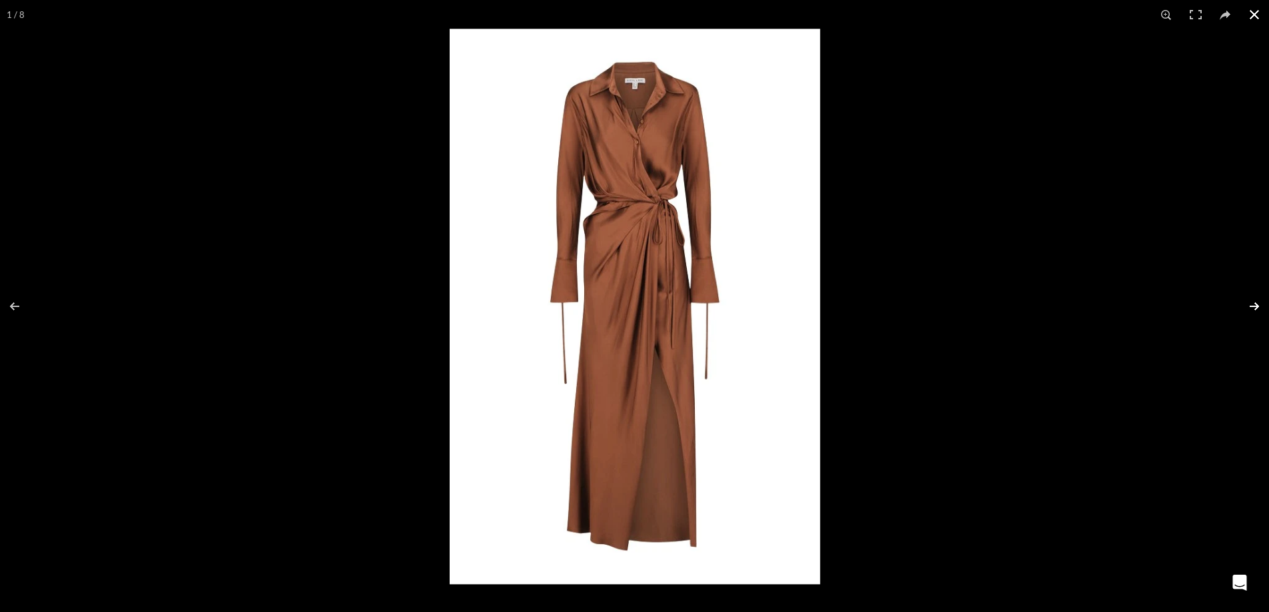
scroll to position [0, 1963]
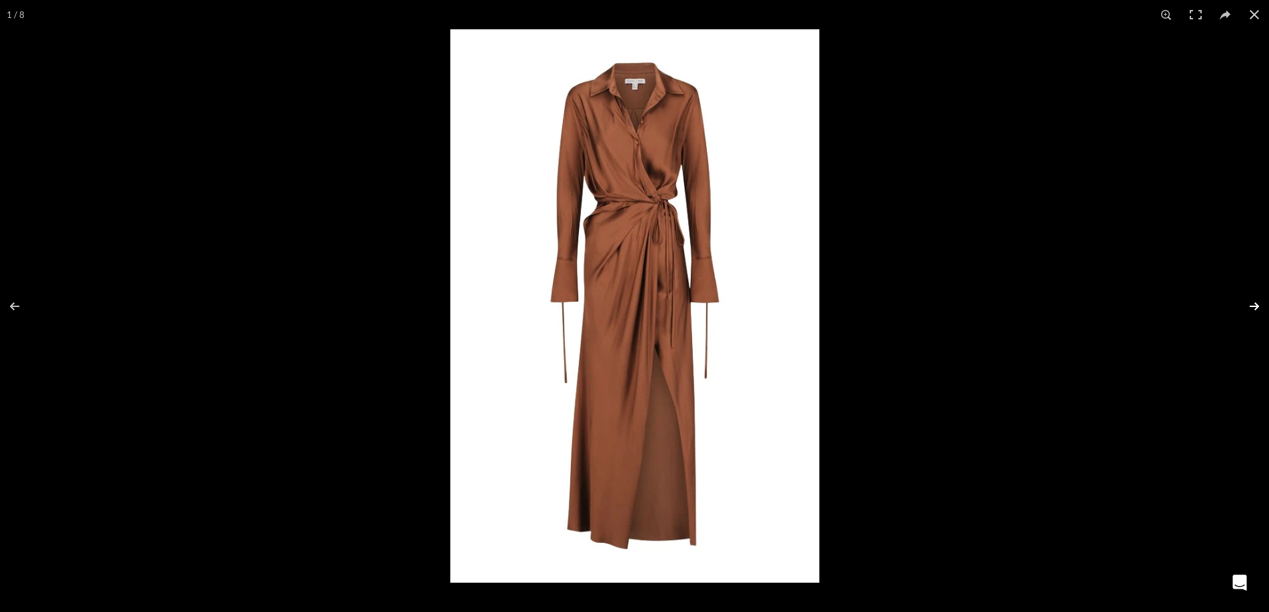
click at [1260, 304] on button at bounding box center [1246, 306] width 47 height 67
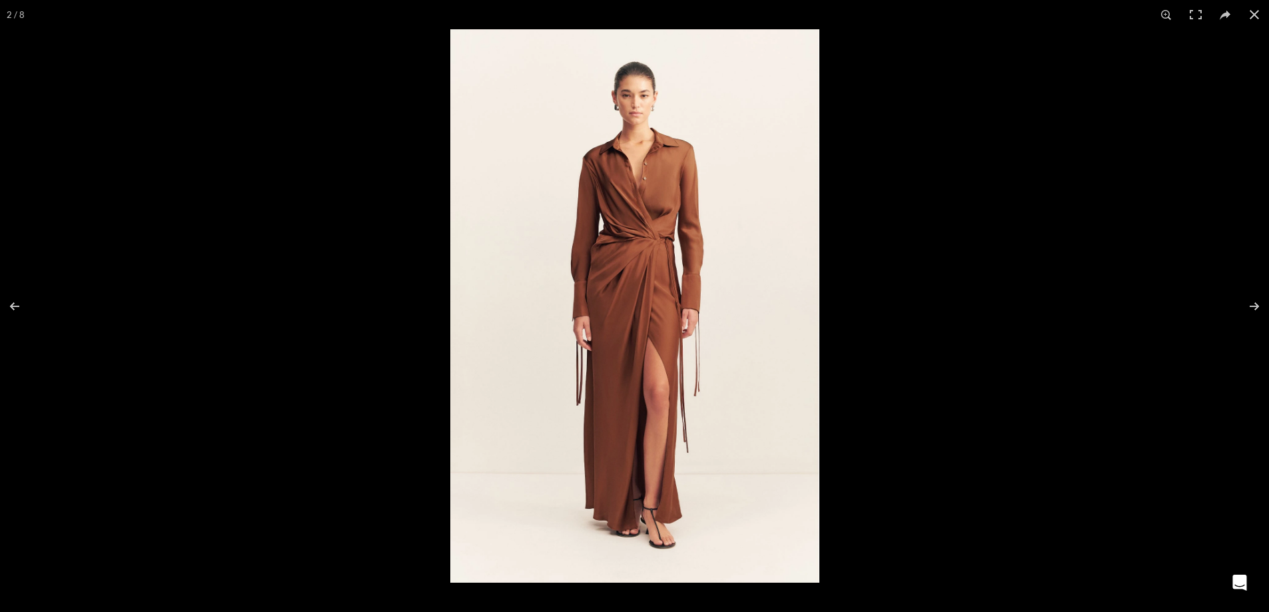
click at [662, 248] on img at bounding box center [634, 306] width 369 height 554
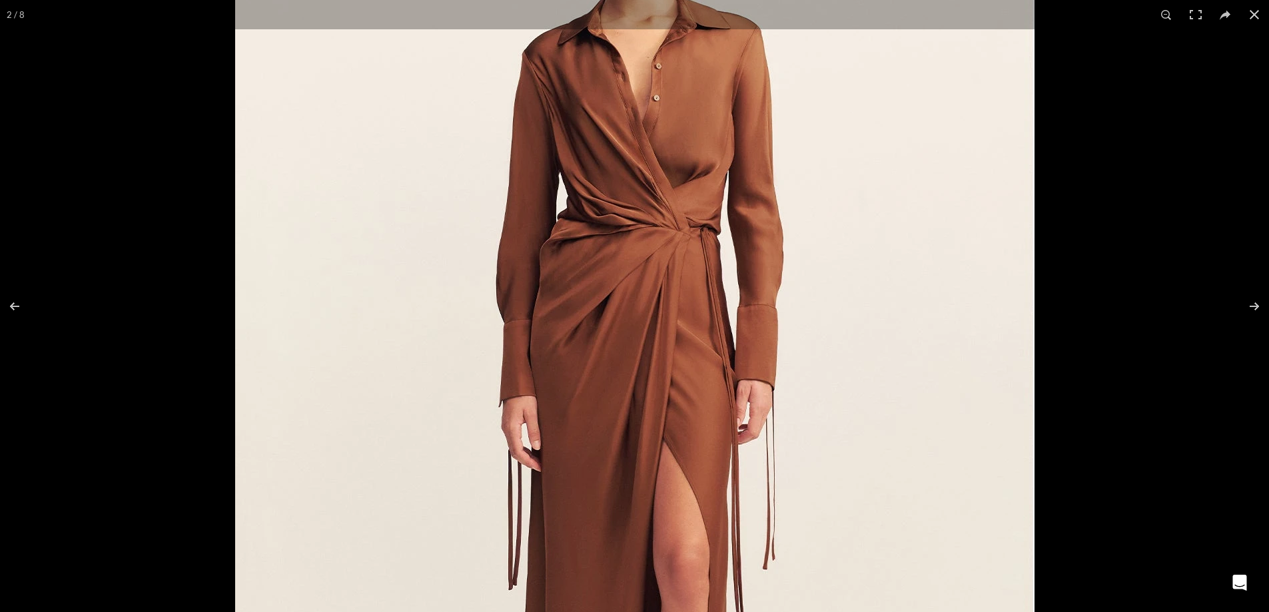
scroll to position [0, 2104]
click at [1252, 304] on button at bounding box center [1246, 306] width 47 height 67
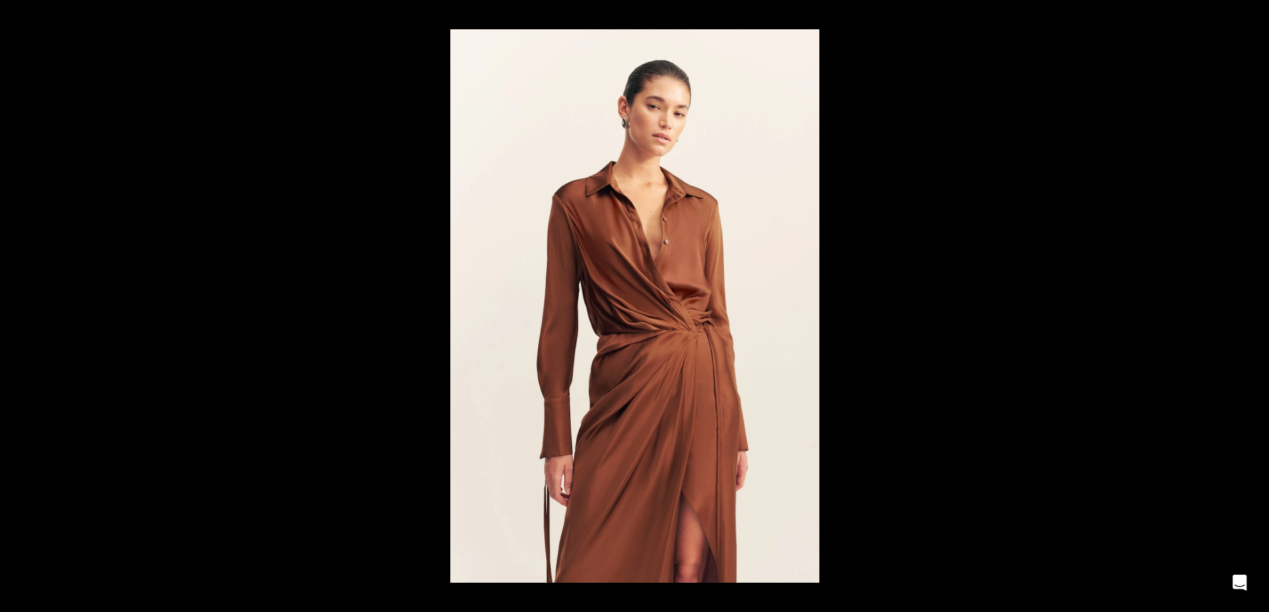
scroll to position [0, 141]
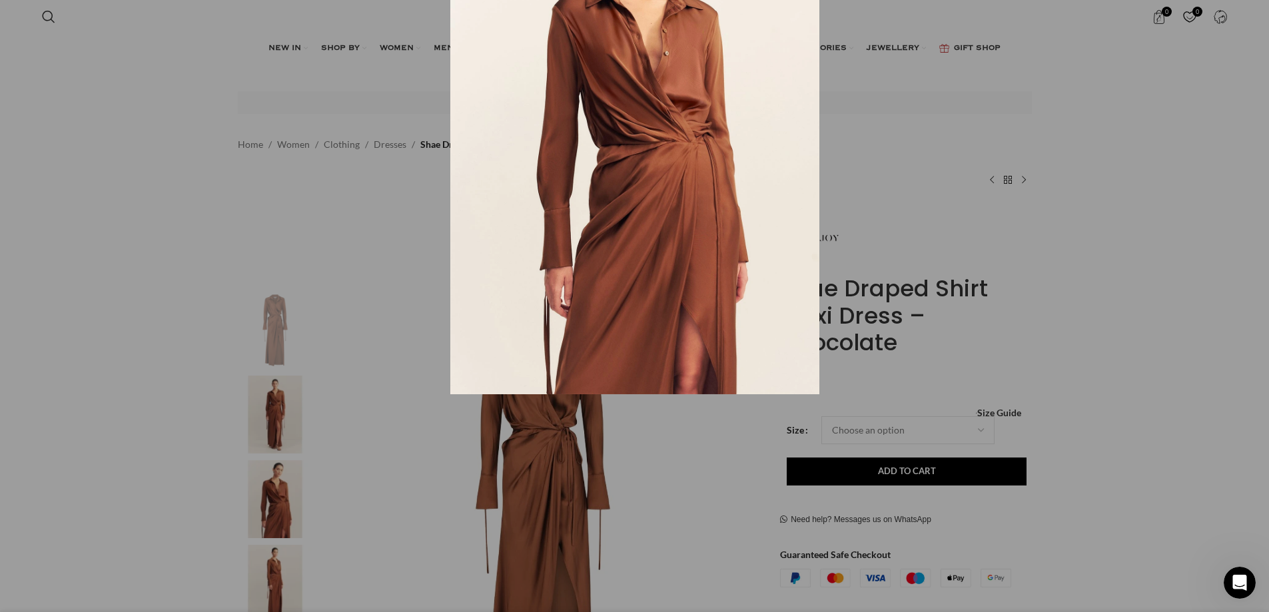
drag, startPoint x: 753, startPoint y: 426, endPoint x: 751, endPoint y: 205, distance: 221.2
click at [751, 205] on img at bounding box center [634, 118] width 369 height 554
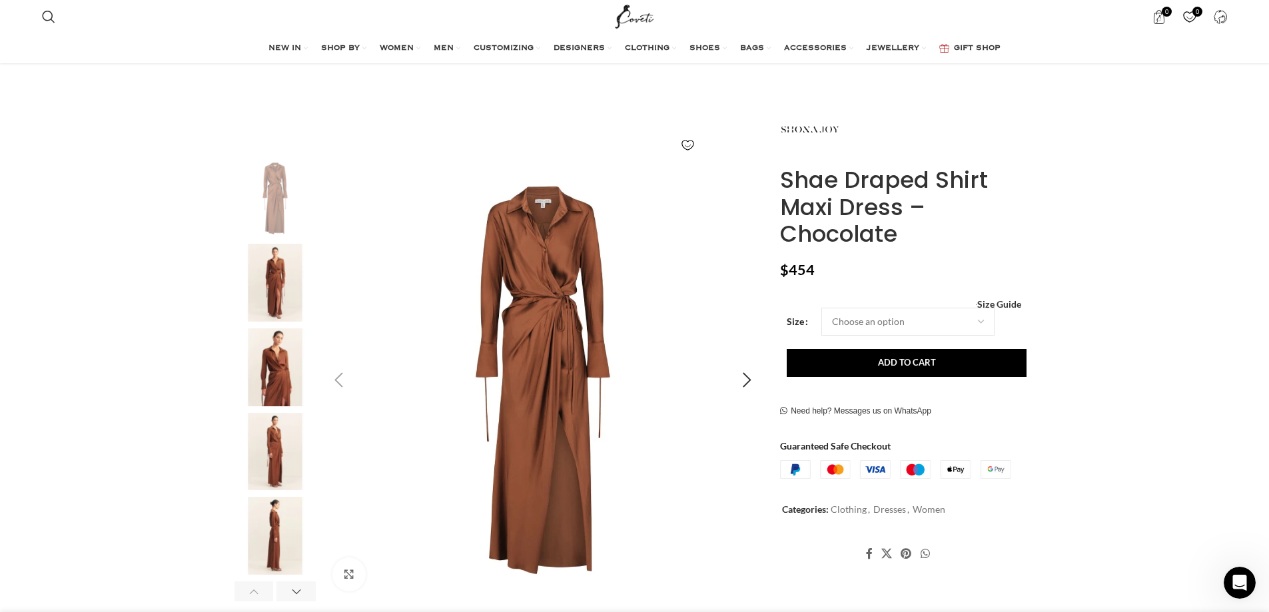
scroll to position [133, 0]
click at [273, 532] on img "5 / 8" at bounding box center [275, 535] width 81 height 78
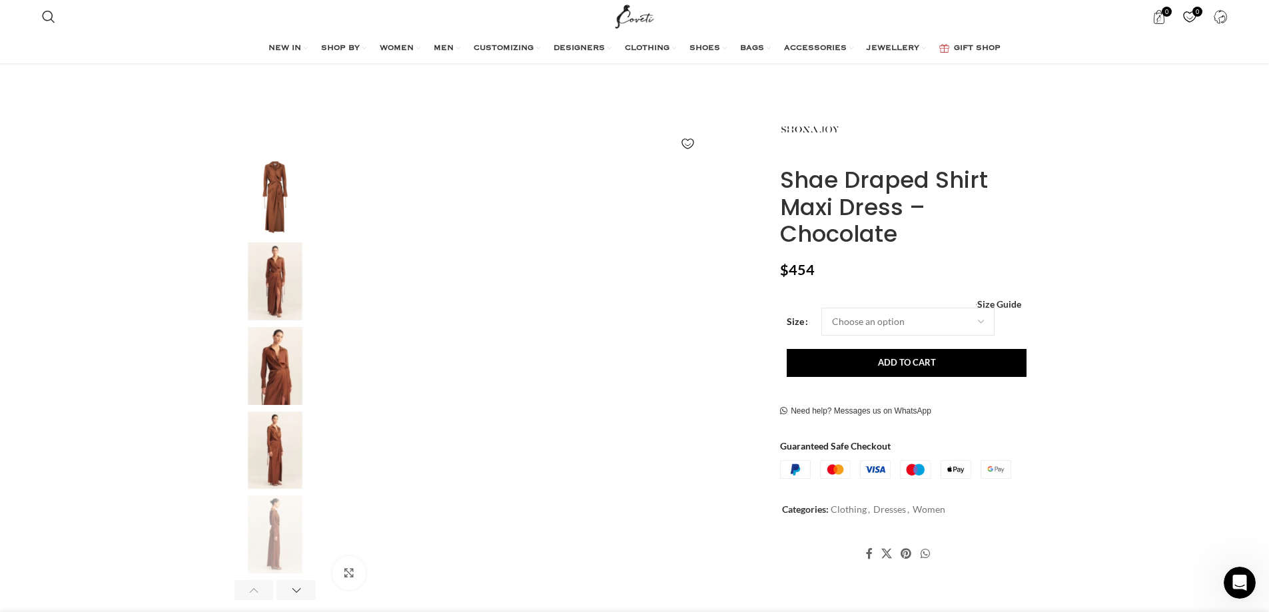
click at [285, 273] on img "2 / 8" at bounding box center [275, 282] width 81 height 78
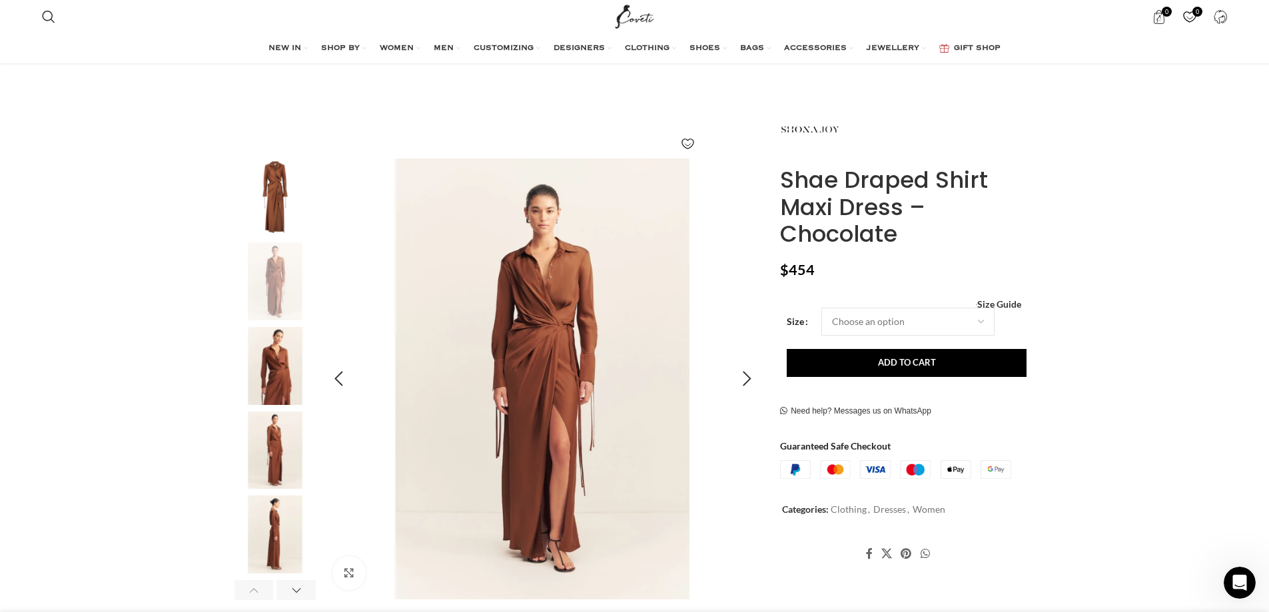
click at [521, 354] on img "2 / 8" at bounding box center [543, 380] width 442 height 442
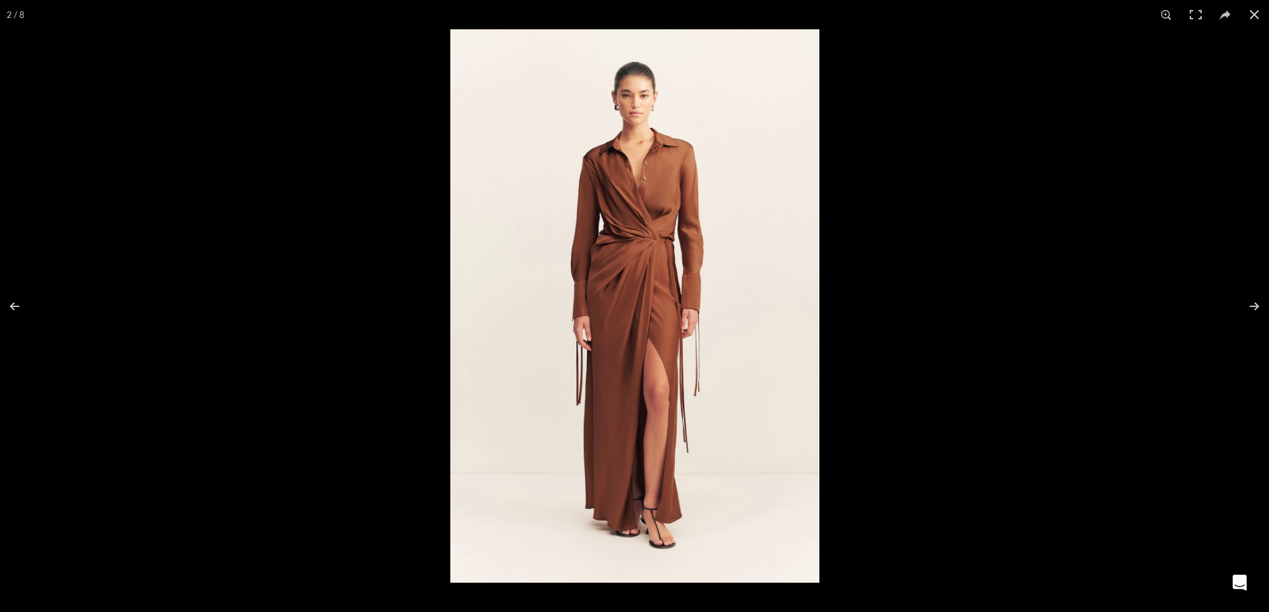
click at [657, 310] on img at bounding box center [634, 306] width 369 height 554
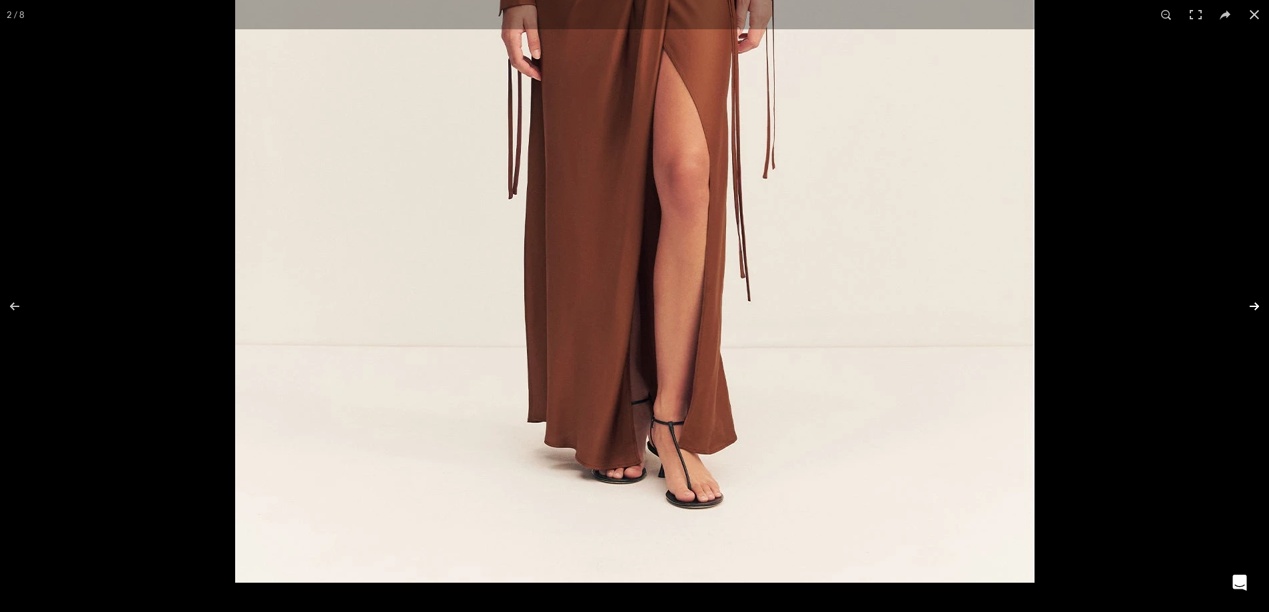
scroll to position [0, 2104]
click at [1262, 302] on button at bounding box center [1246, 306] width 47 height 67
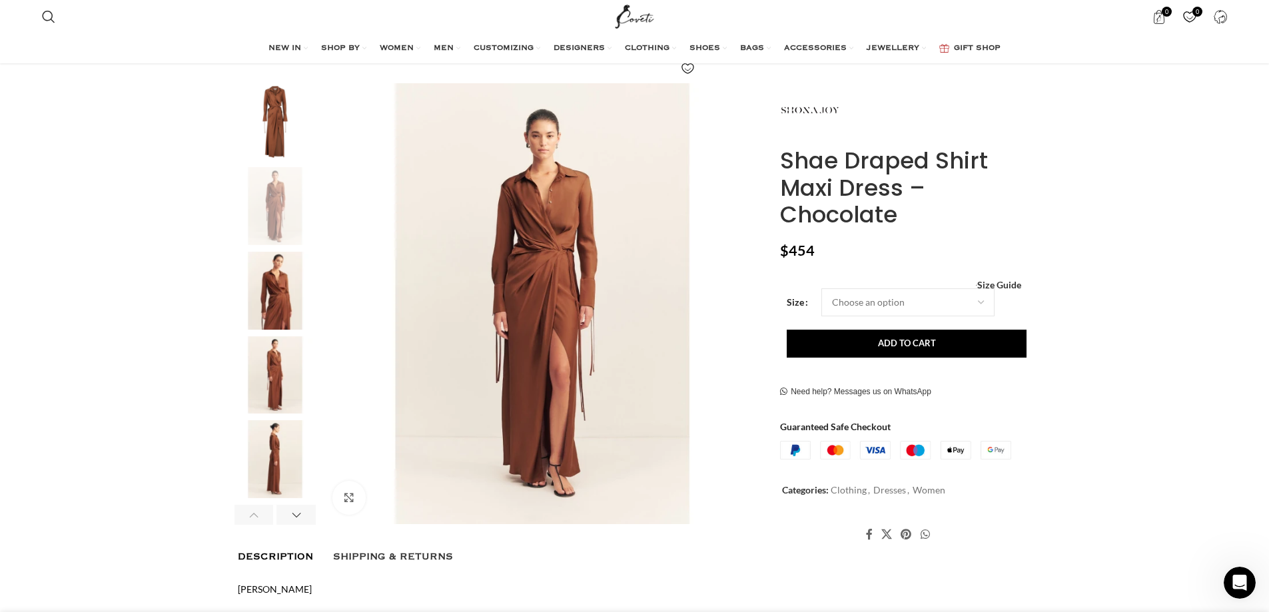
scroll to position [266, 0]
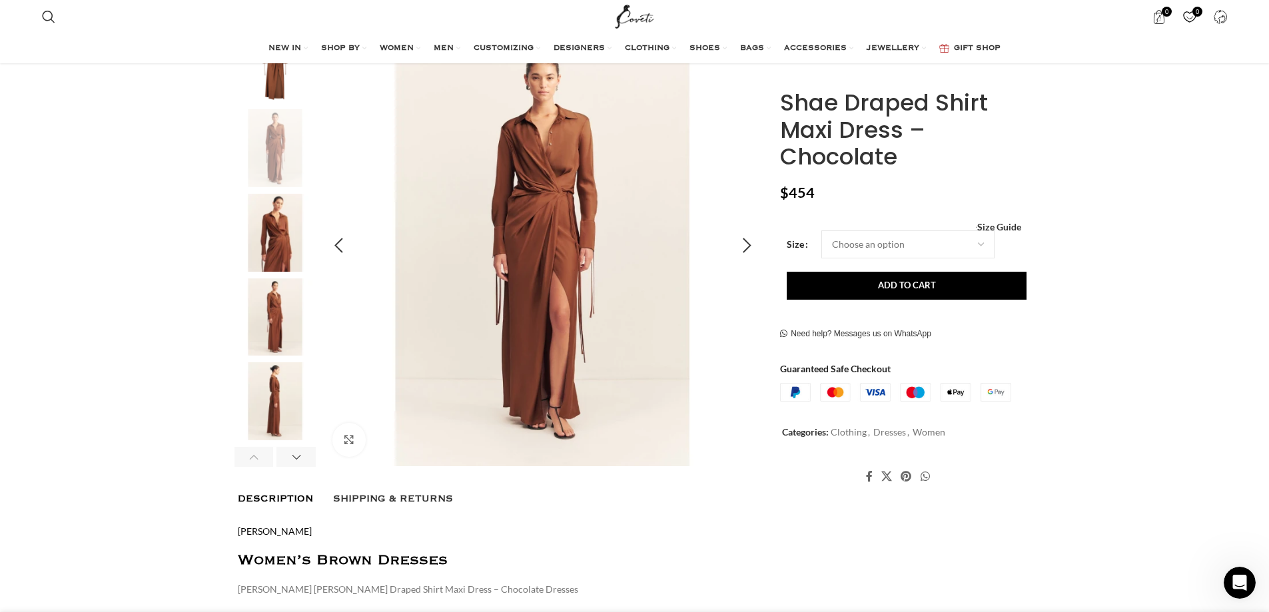
click at [542, 236] on img "2 / 8" at bounding box center [543, 246] width 442 height 442
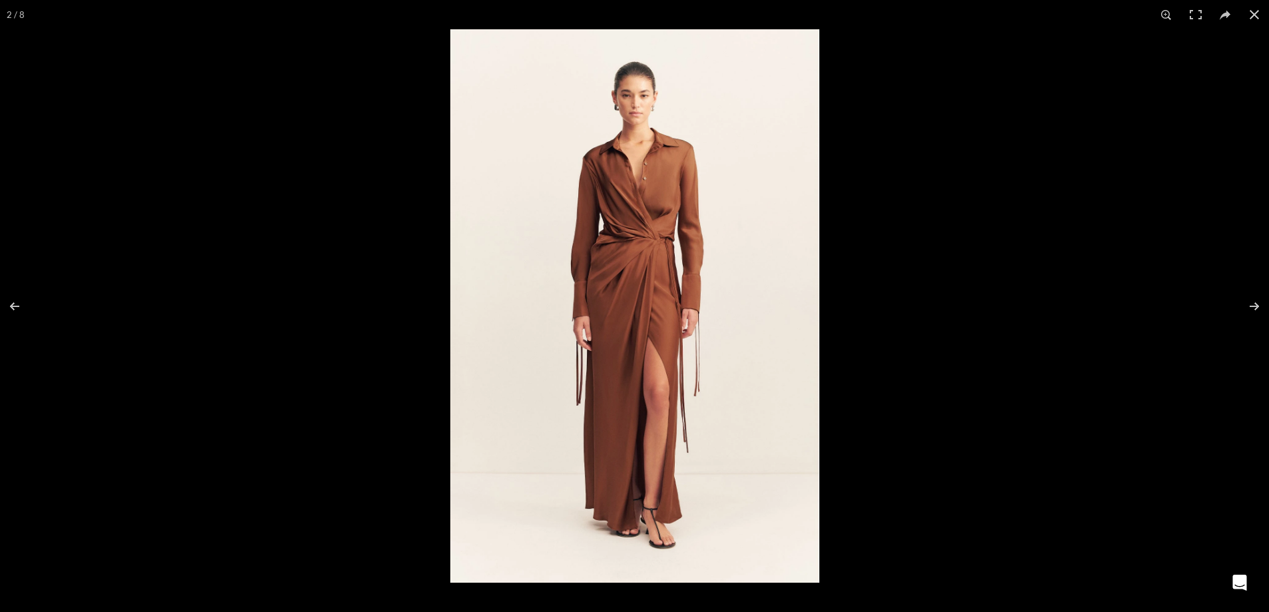
scroll to position [0, 2244]
click at [693, 271] on img at bounding box center [634, 306] width 369 height 554
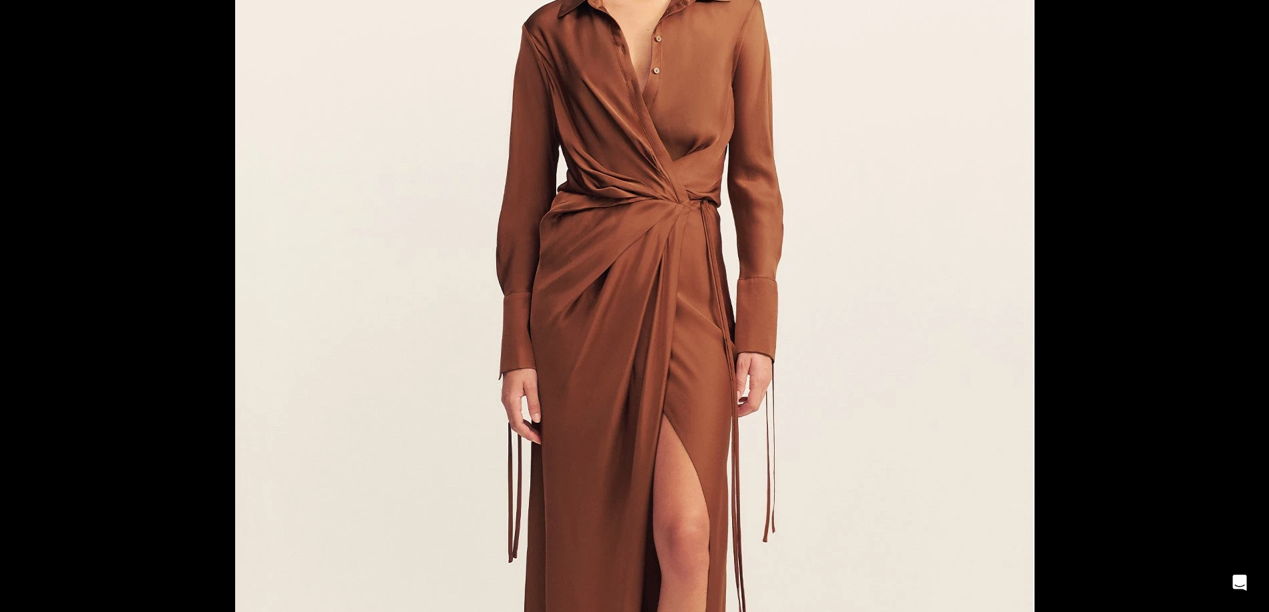
scroll to position [0, 841]
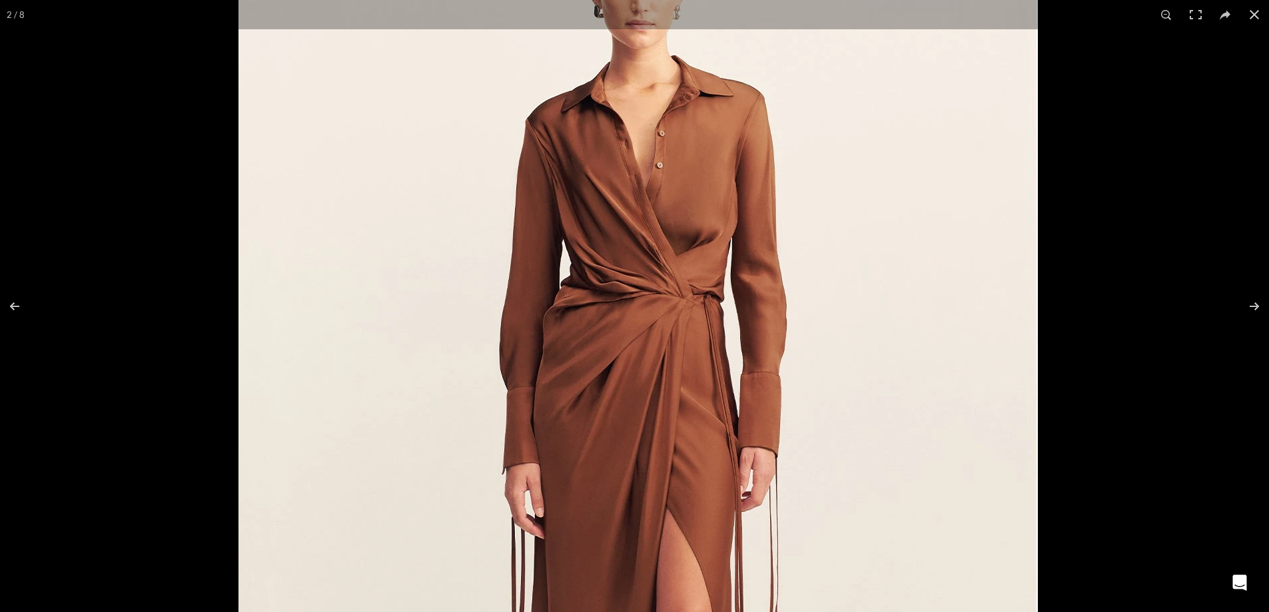
drag, startPoint x: 644, startPoint y: 99, endPoint x: 652, endPoint y: 219, distance: 120.8
click at [652, 219] on img at bounding box center [638, 441] width 799 height 1199
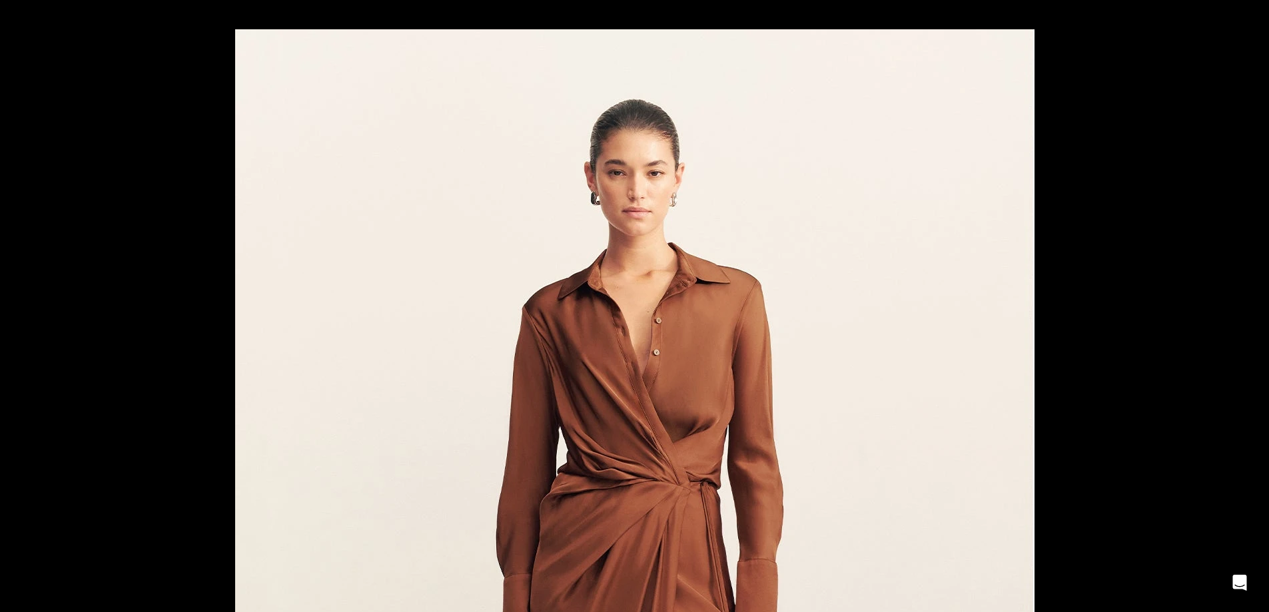
scroll to position [0, 1683]
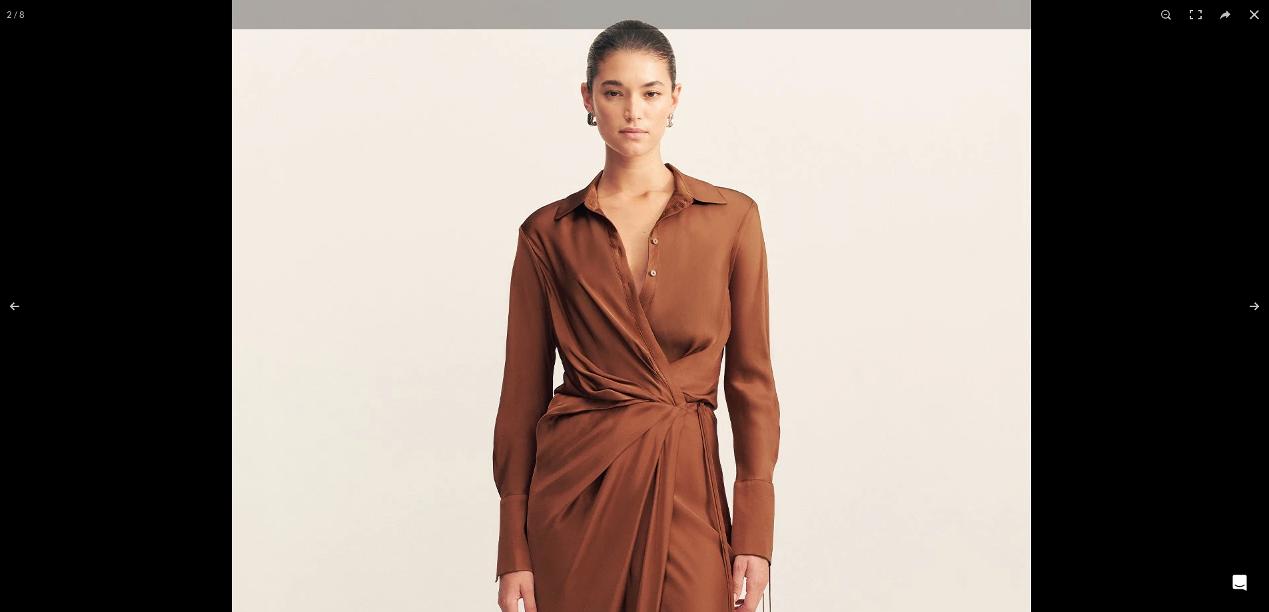
drag, startPoint x: 767, startPoint y: 367, endPoint x: 763, endPoint y: 360, distance: 7.4
click at [763, 360] on img at bounding box center [631, 549] width 799 height 1199
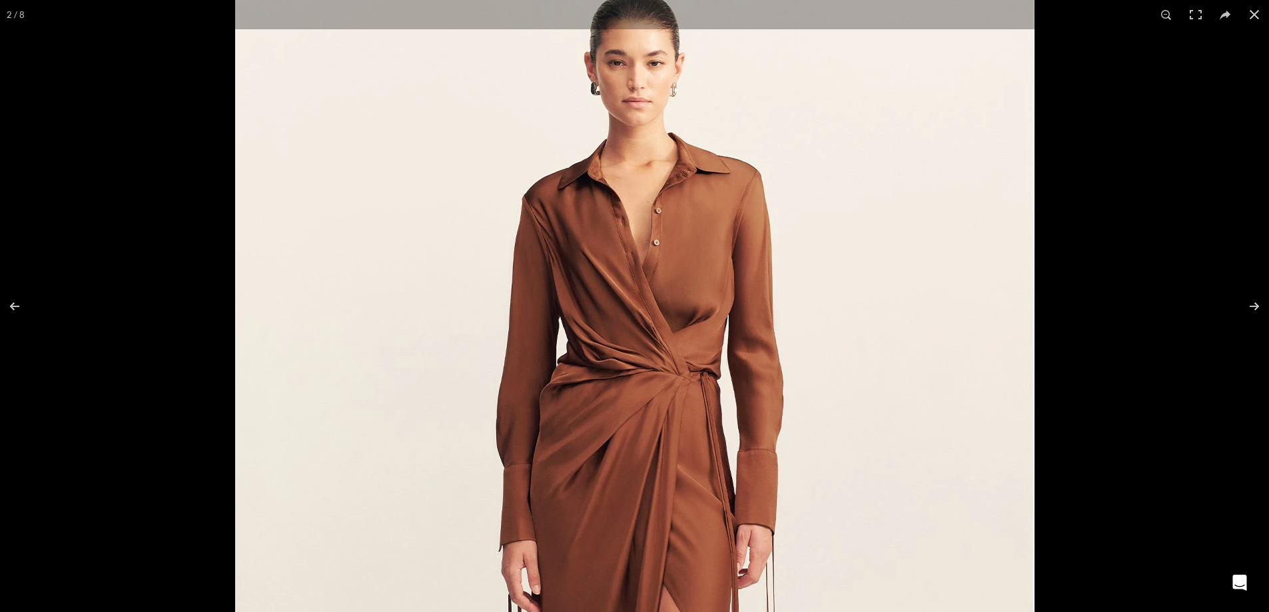
scroll to position [0, 2244]
click at [1248, 300] on button at bounding box center [1246, 306] width 47 height 67
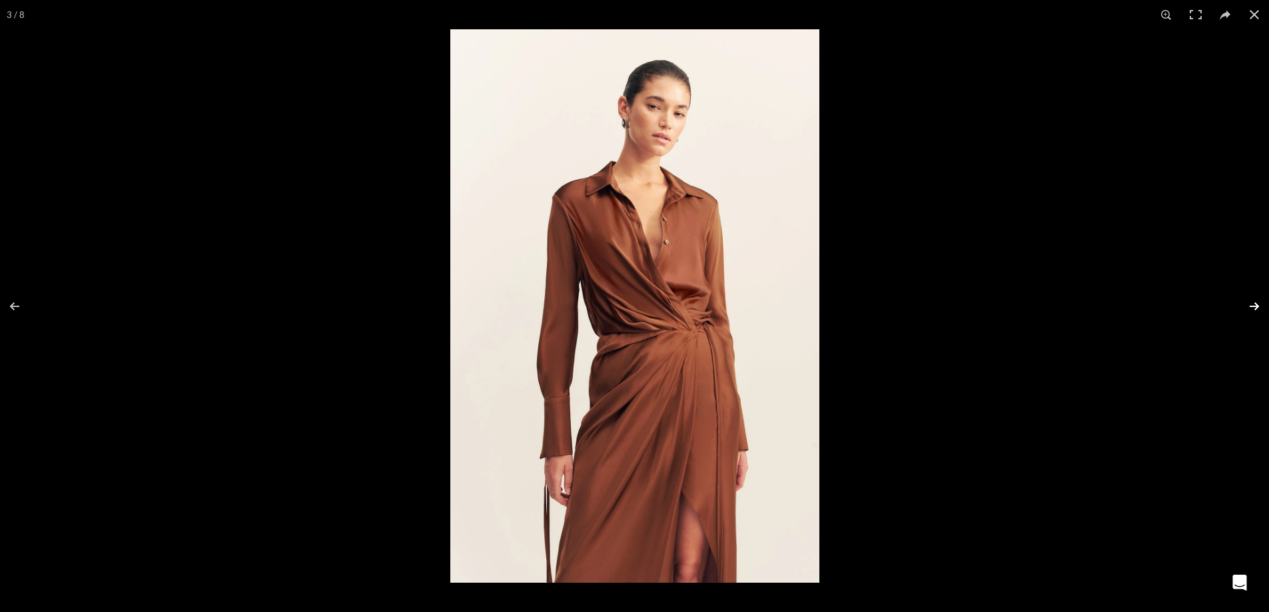
click at [1248, 300] on button at bounding box center [1246, 306] width 47 height 67
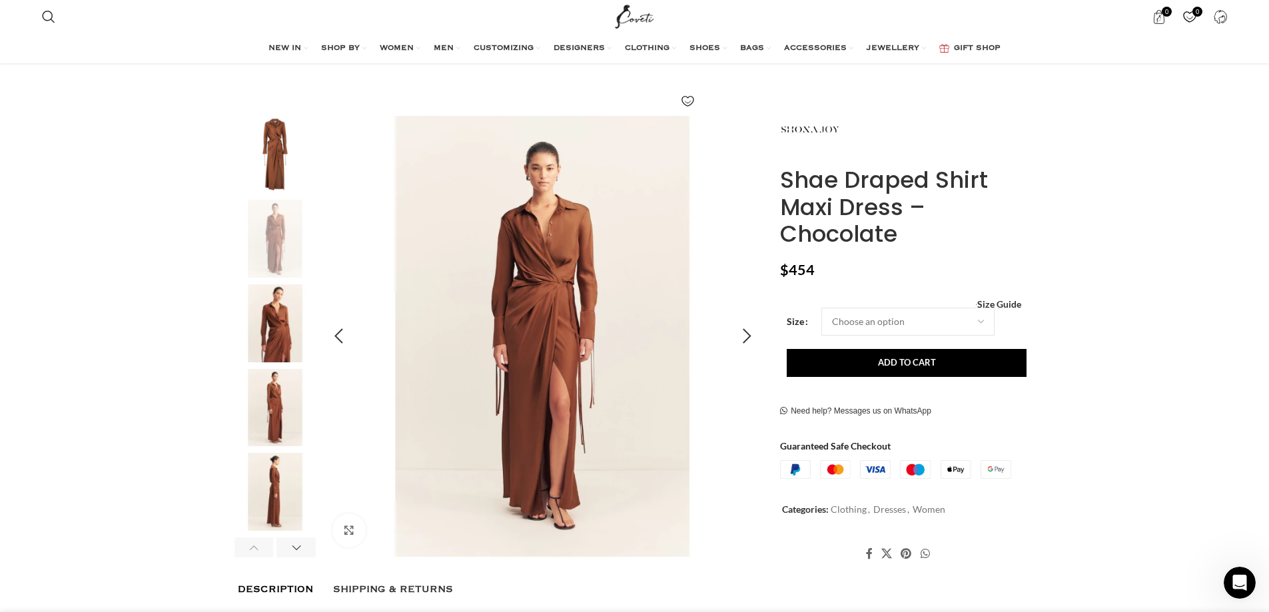
scroll to position [200, 0]
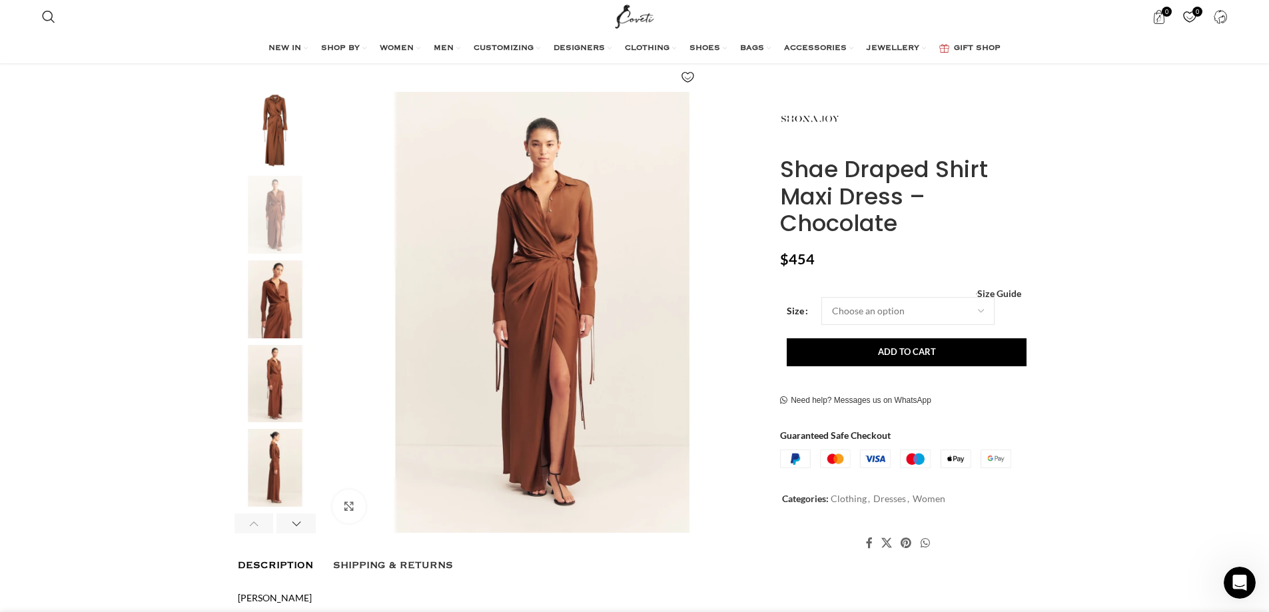
click at [272, 127] on img "1 / 8" at bounding box center [275, 131] width 81 height 78
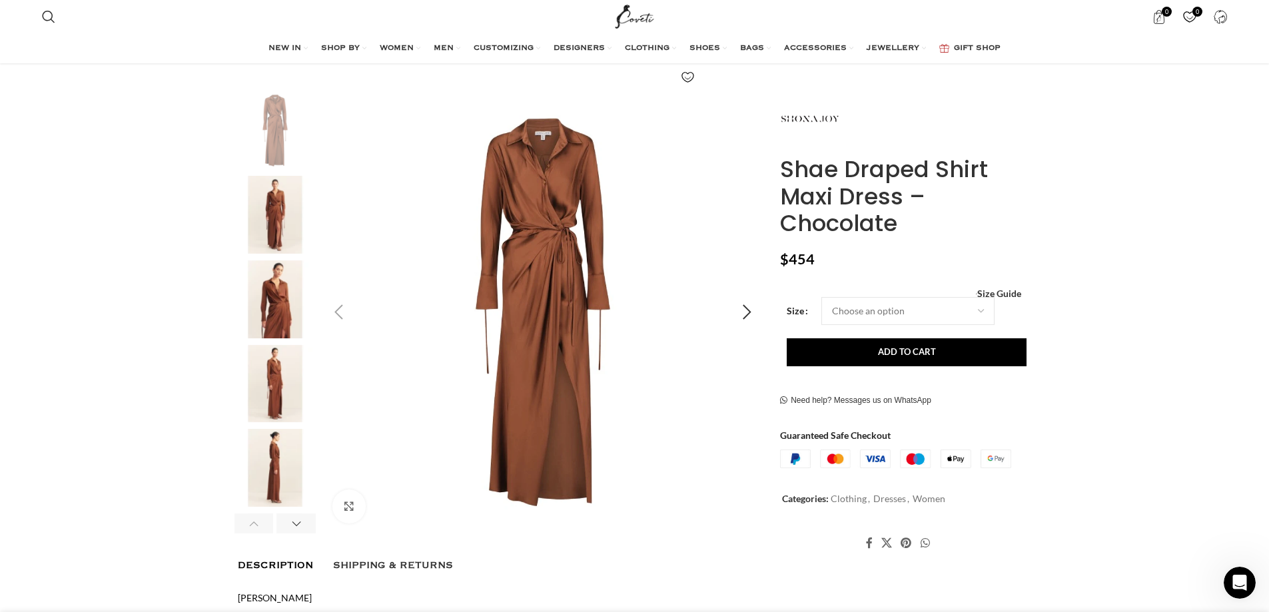
scroll to position [0, 561]
